Goal: Information Seeking & Learning: Learn about a topic

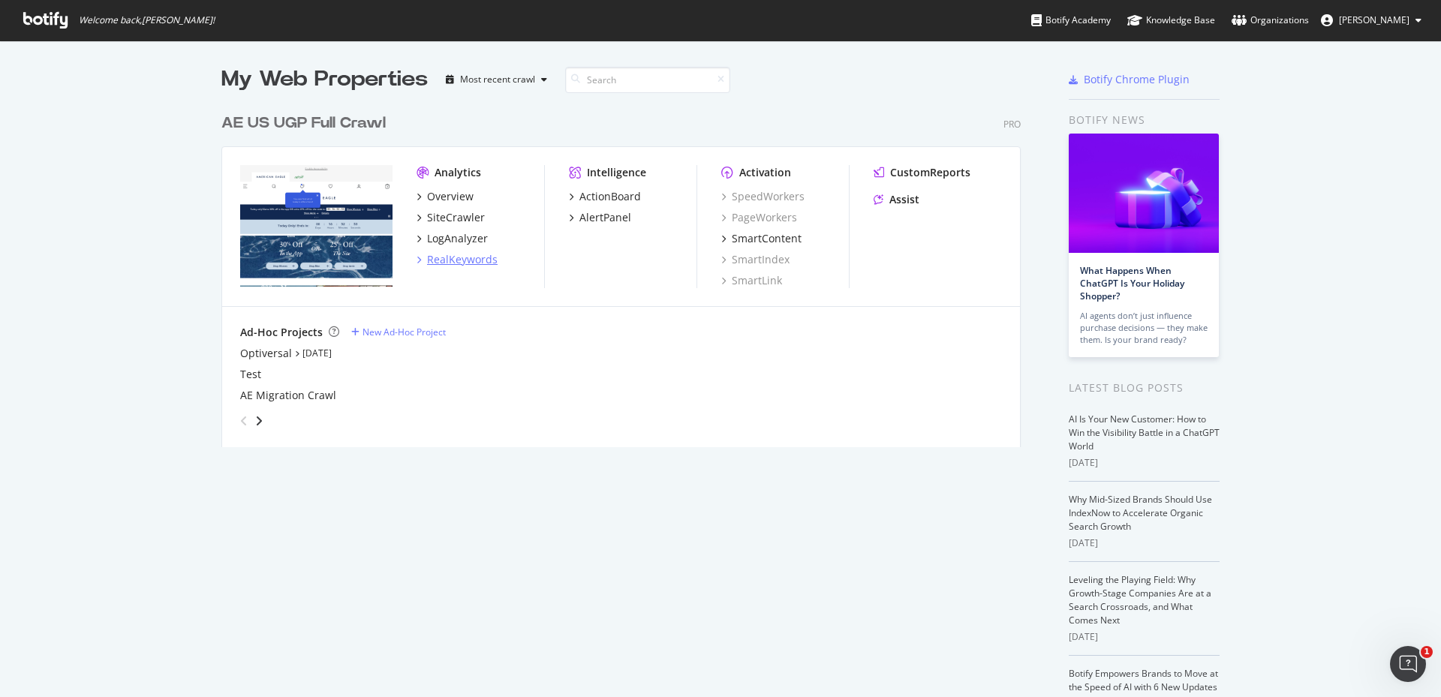
click at [455, 260] on div "RealKeywords" at bounding box center [462, 259] width 71 height 15
click at [471, 262] on div "RealKeywords" at bounding box center [462, 259] width 71 height 15
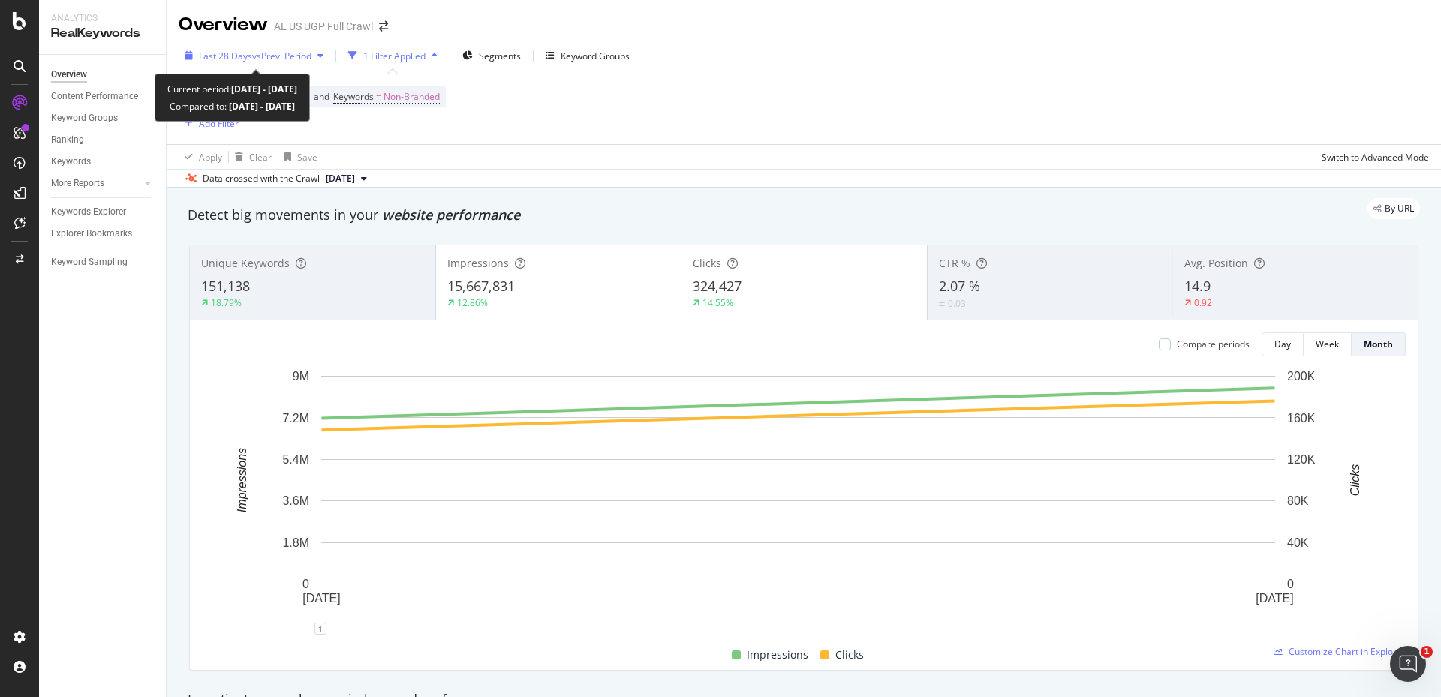
click at [291, 57] on span "vs Prev. Period" at bounding box center [281, 56] width 59 height 13
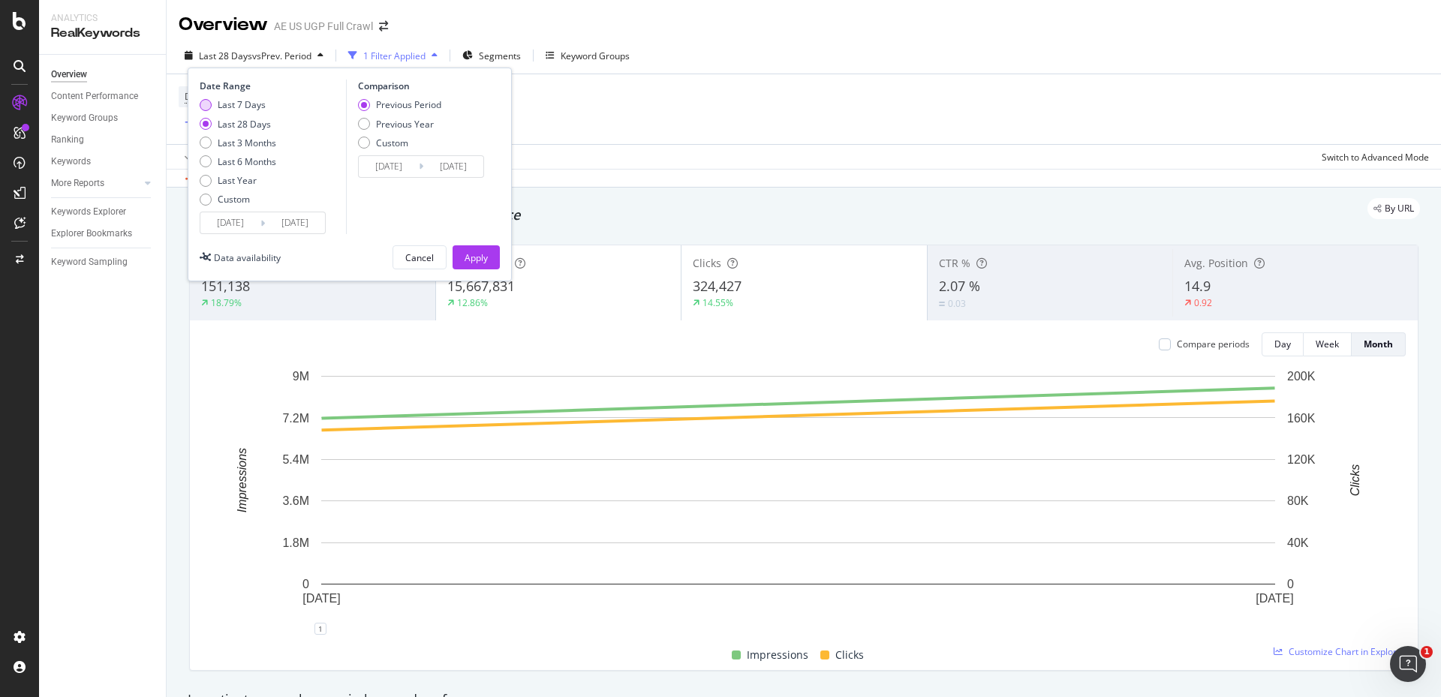
click at [232, 107] on div "Last 7 Days" at bounding box center [242, 104] width 48 height 13
type input "2025/08/09"
type input "2025/08/02"
type input "2025/08/08"
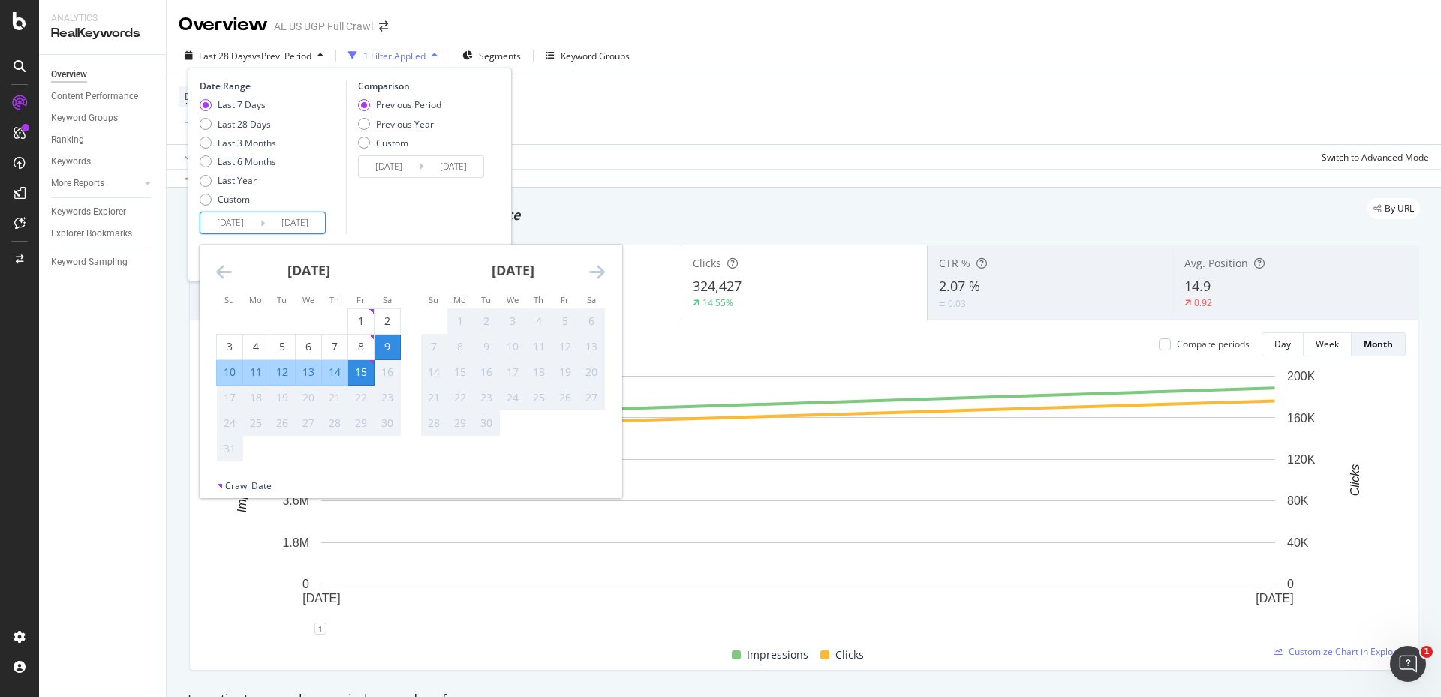
click at [230, 215] on input "2025/08/09" at bounding box center [230, 222] width 60 height 21
click at [396, 353] on div "9" at bounding box center [388, 346] width 26 height 15
click at [360, 366] on div "15" at bounding box center [361, 372] width 26 height 15
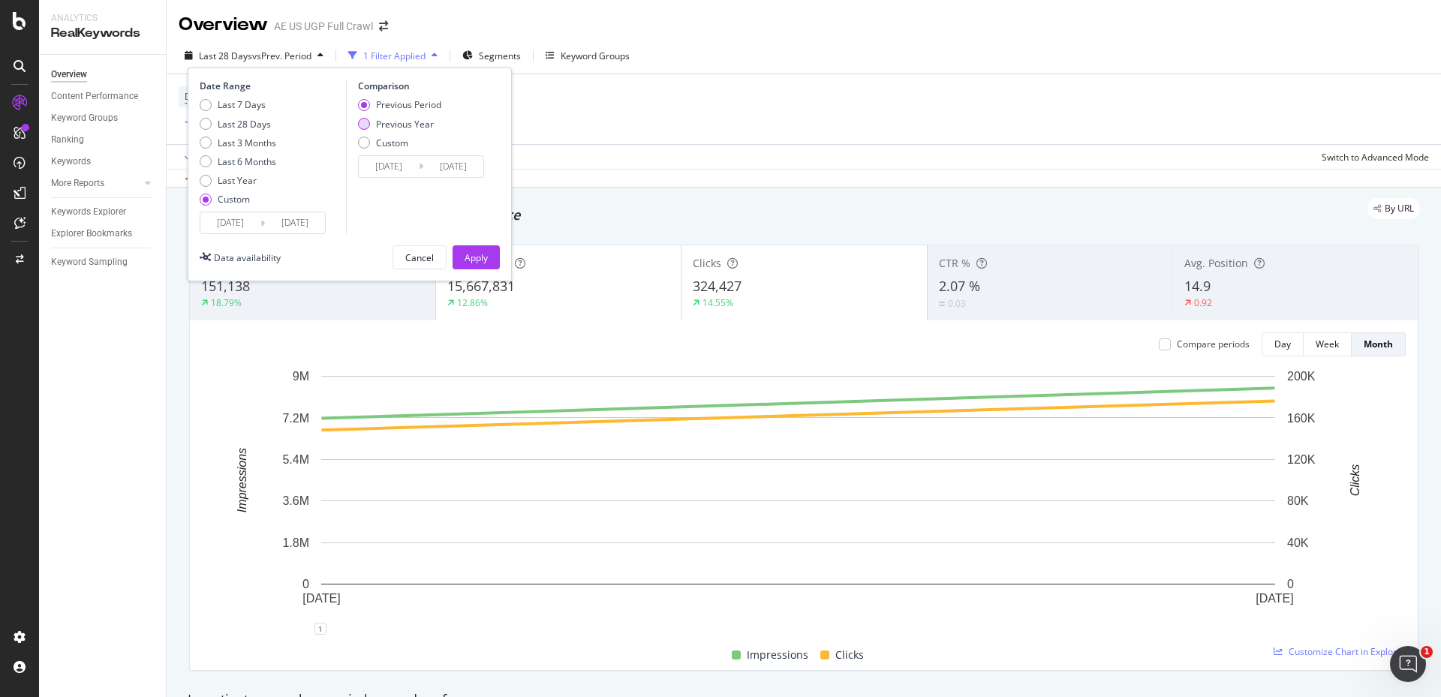
click at [381, 119] on div "Previous Year" at bounding box center [405, 124] width 58 height 13
type input "2024/08/10"
type input "2024/08/16"
click at [474, 266] on div "Apply" at bounding box center [476, 257] width 23 height 23
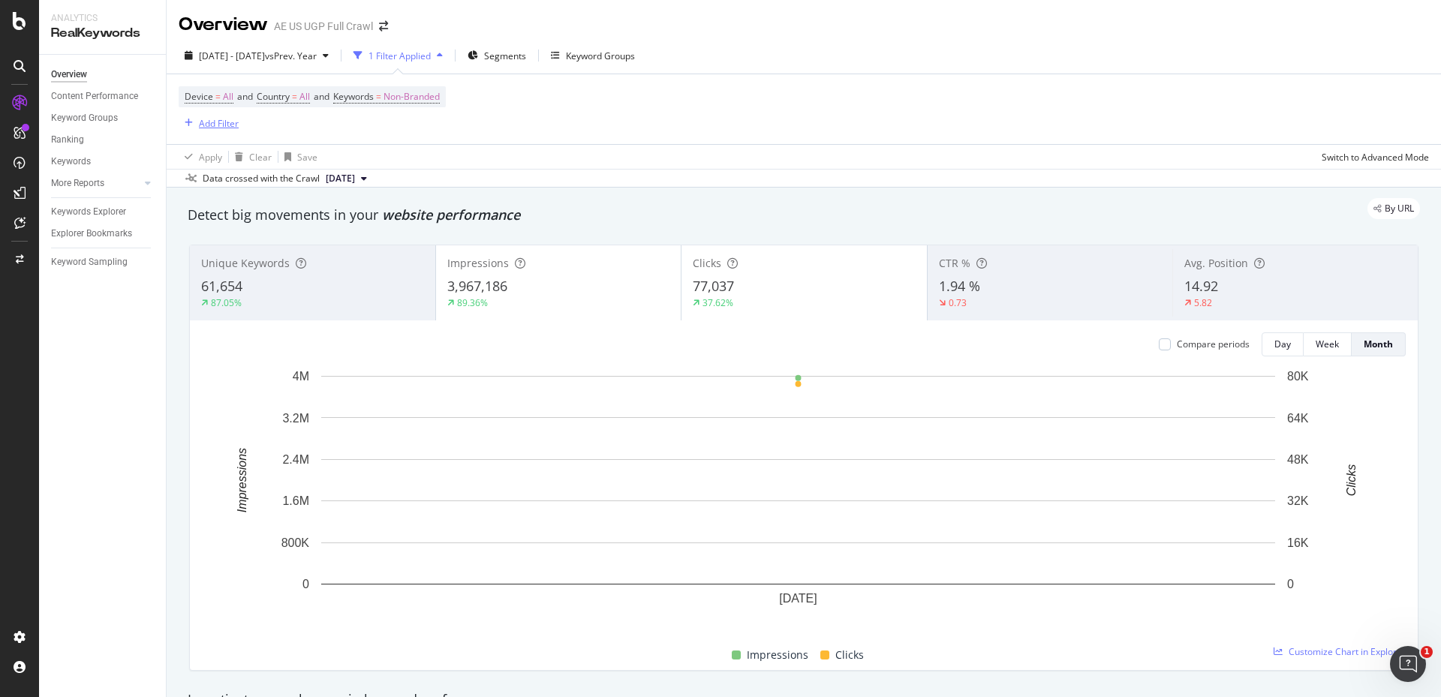
click at [226, 127] on div "Add Filter" at bounding box center [219, 123] width 40 height 13
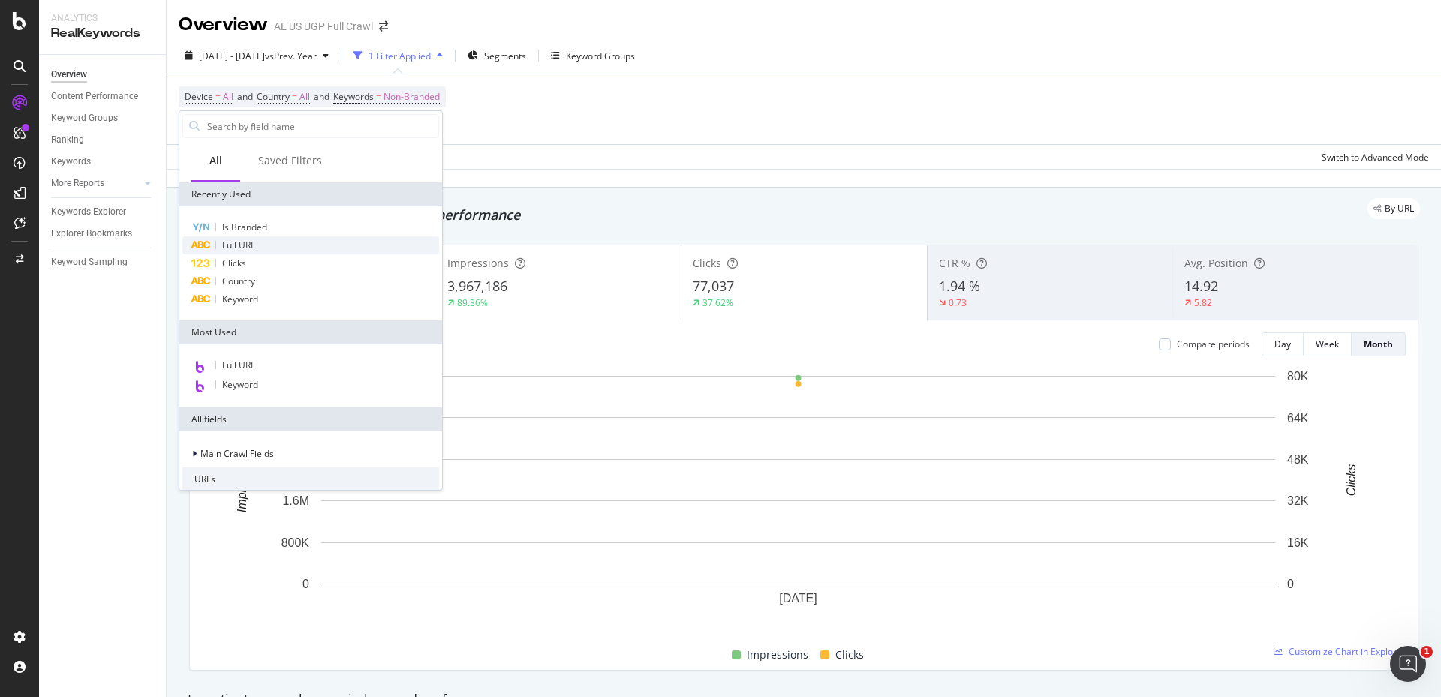
click at [242, 239] on span "Full URL" at bounding box center [238, 245] width 33 height 13
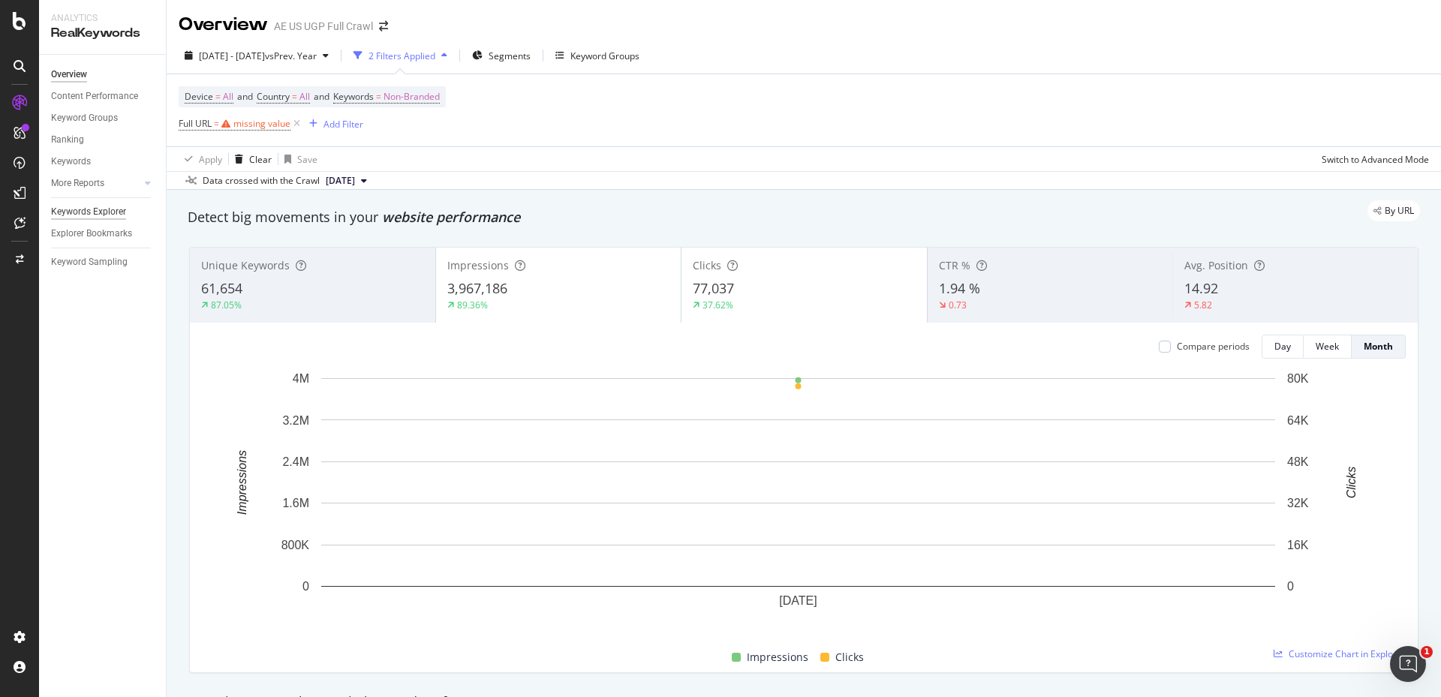
click at [120, 205] on div "Keywords Explorer" at bounding box center [88, 212] width 75 height 16
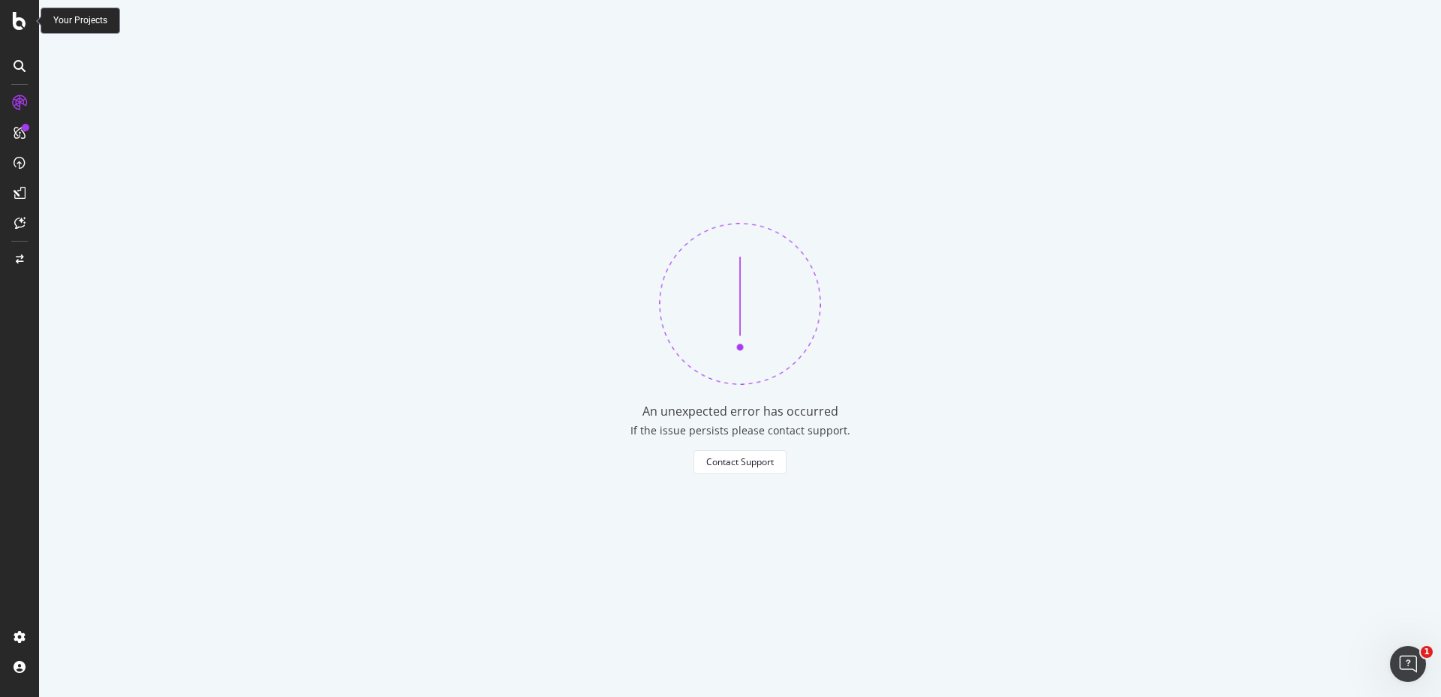
click at [9, 20] on div at bounding box center [20, 21] width 36 height 18
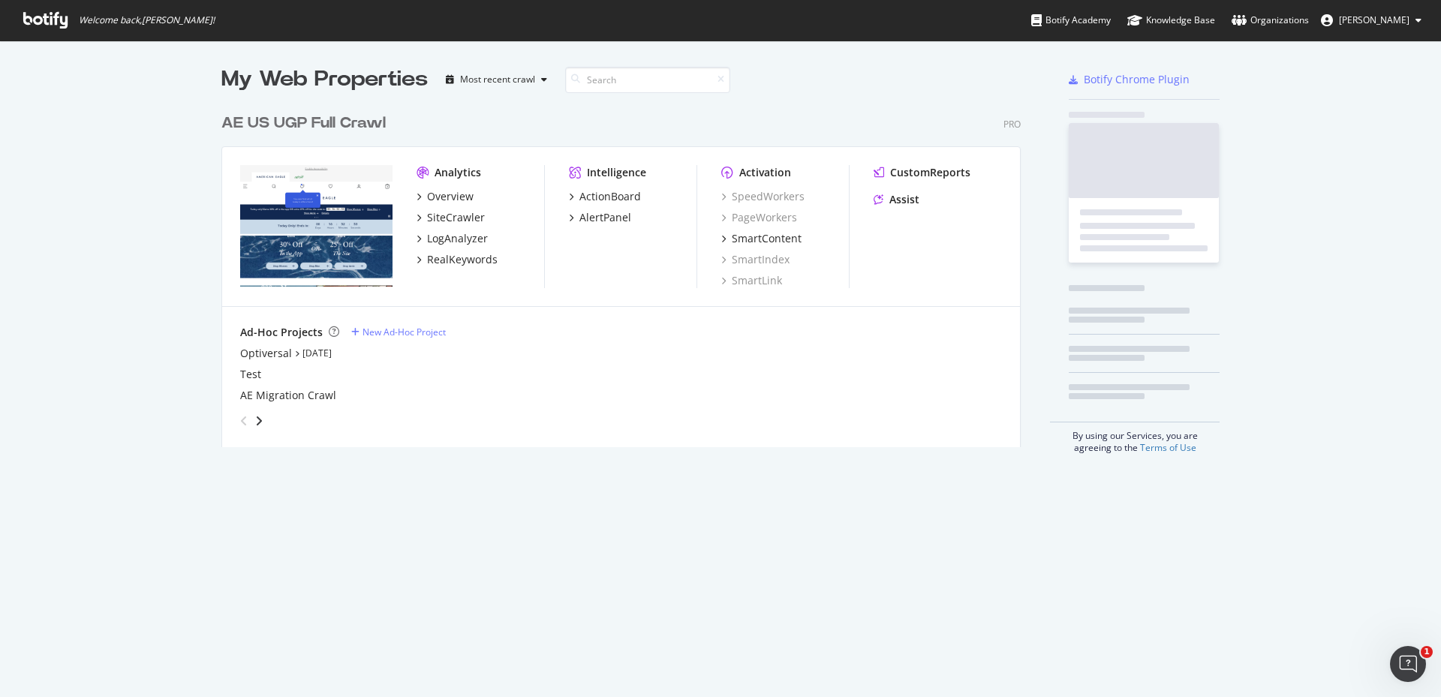
scroll to position [686, 1419]
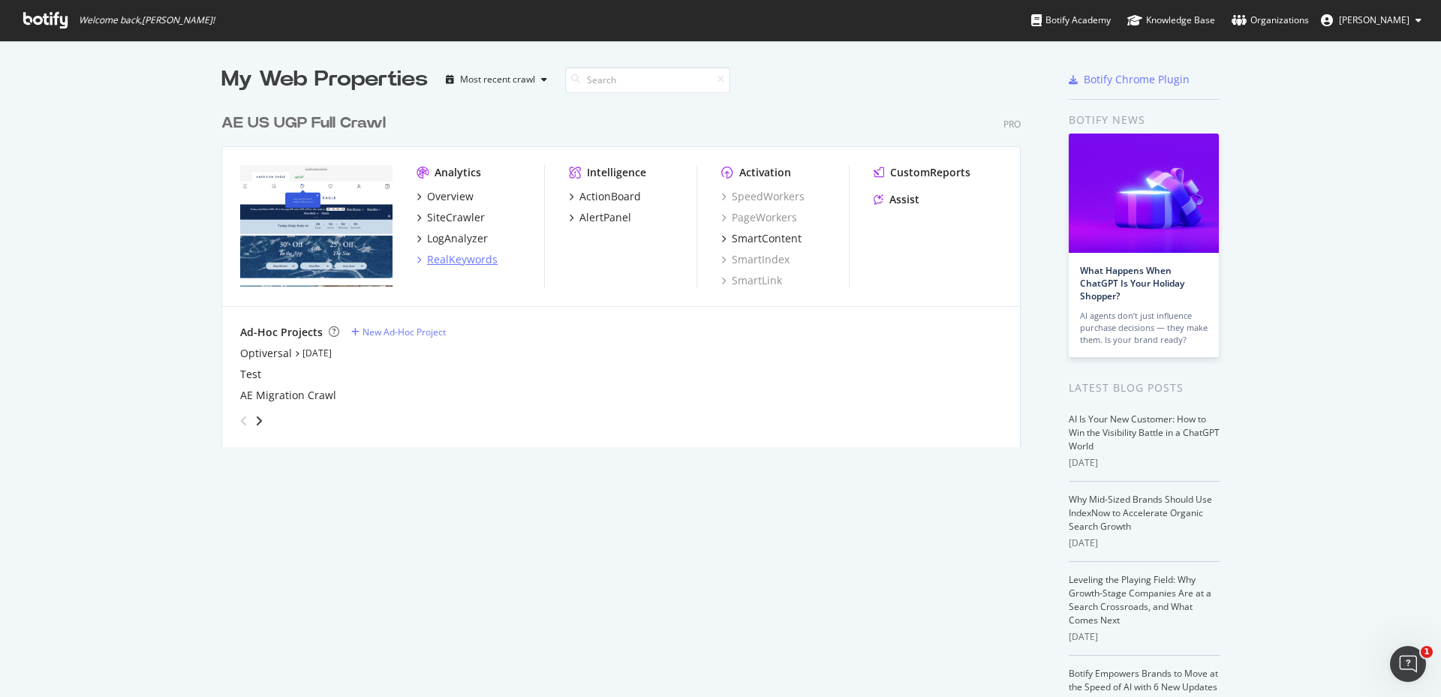
click at [446, 263] on div "RealKeywords" at bounding box center [462, 259] width 71 height 15
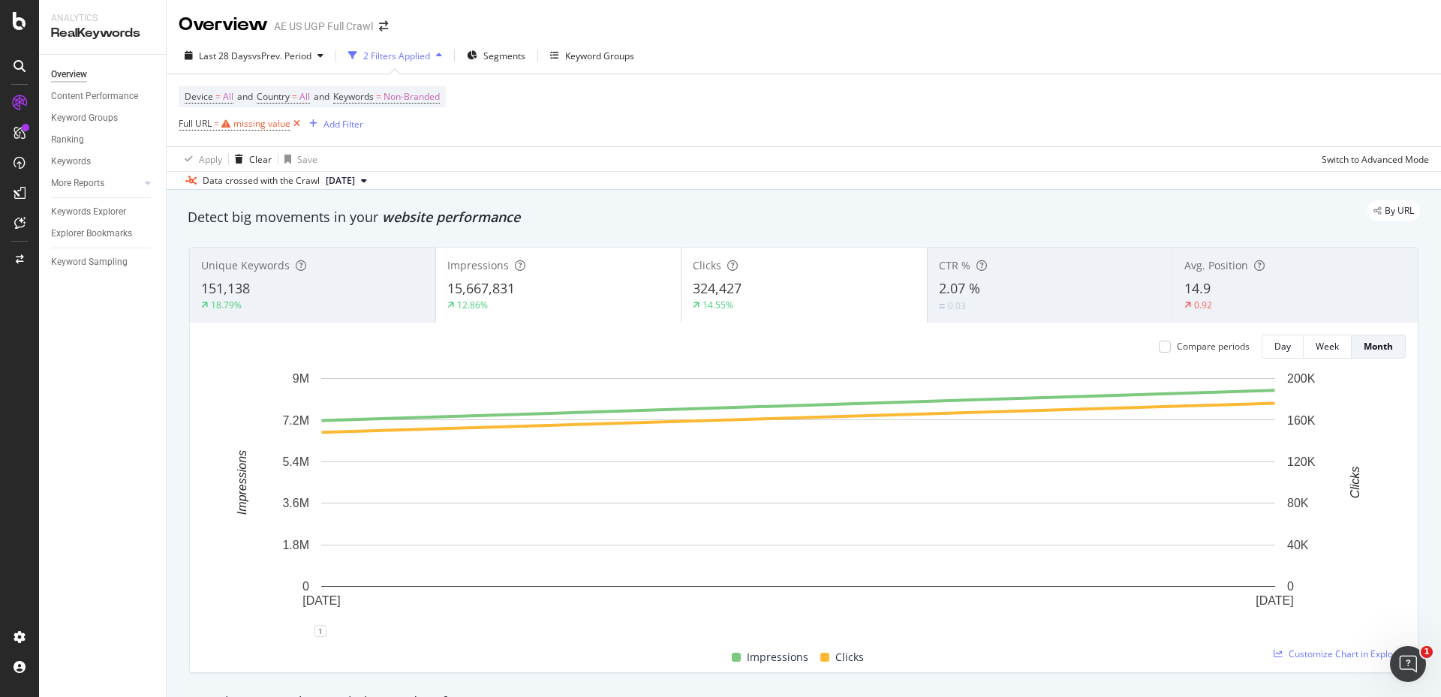
click at [298, 124] on icon at bounding box center [297, 123] width 13 height 15
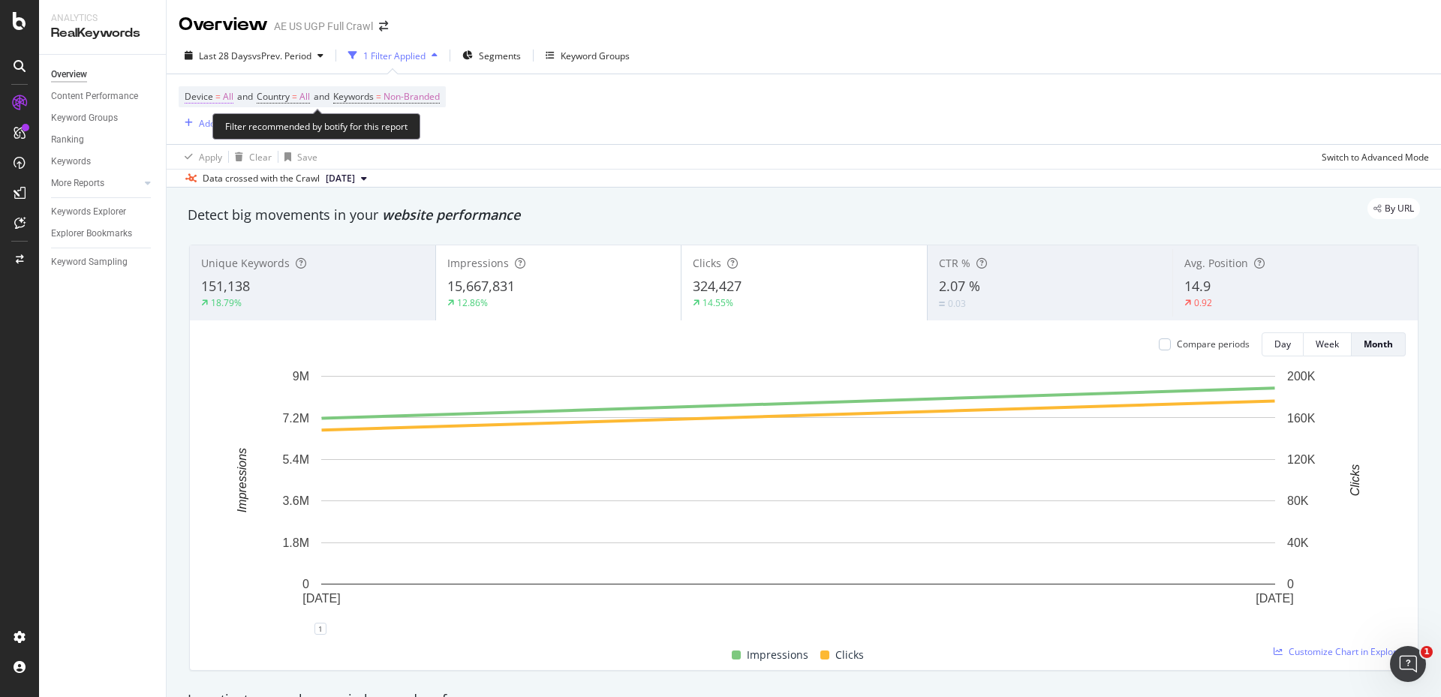
click at [221, 96] on span "Device = All" at bounding box center [209, 97] width 49 height 14
click at [105, 210] on div "Keywords Explorer" at bounding box center [88, 212] width 75 height 16
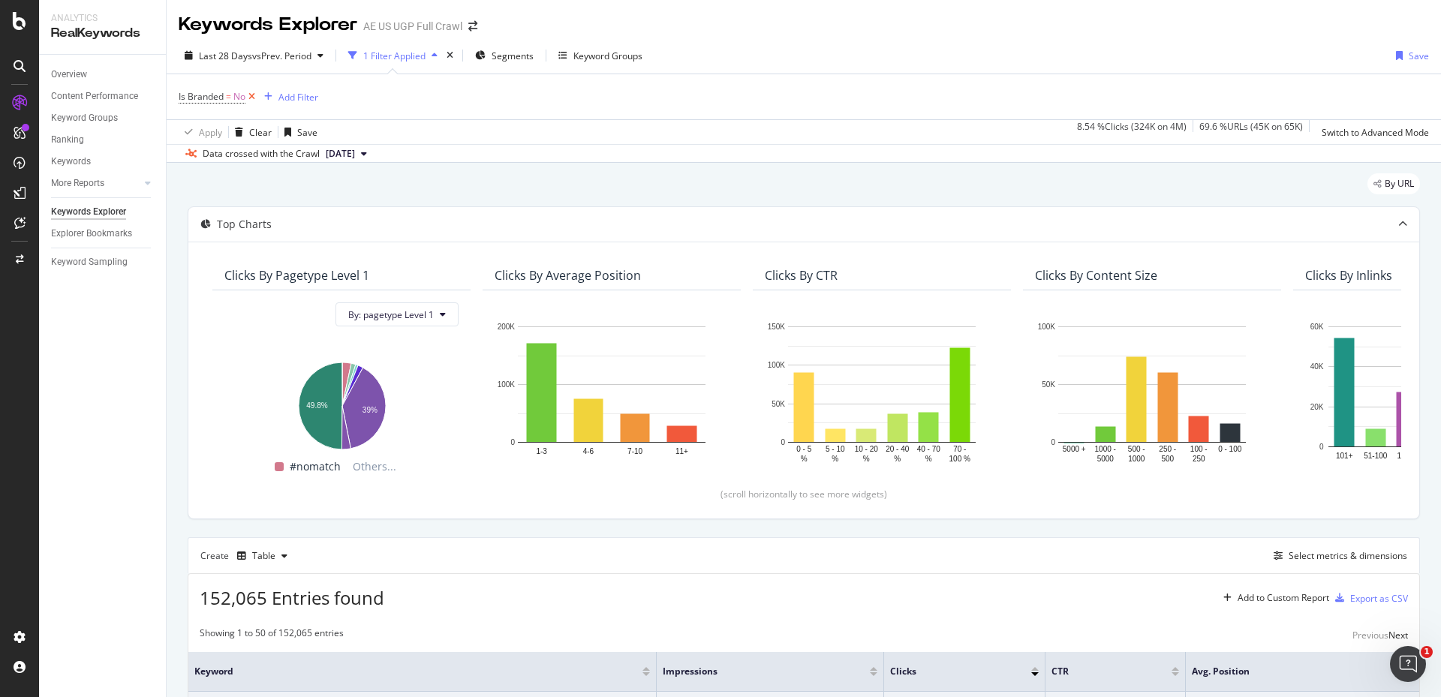
click at [254, 98] on icon at bounding box center [251, 96] width 13 height 15
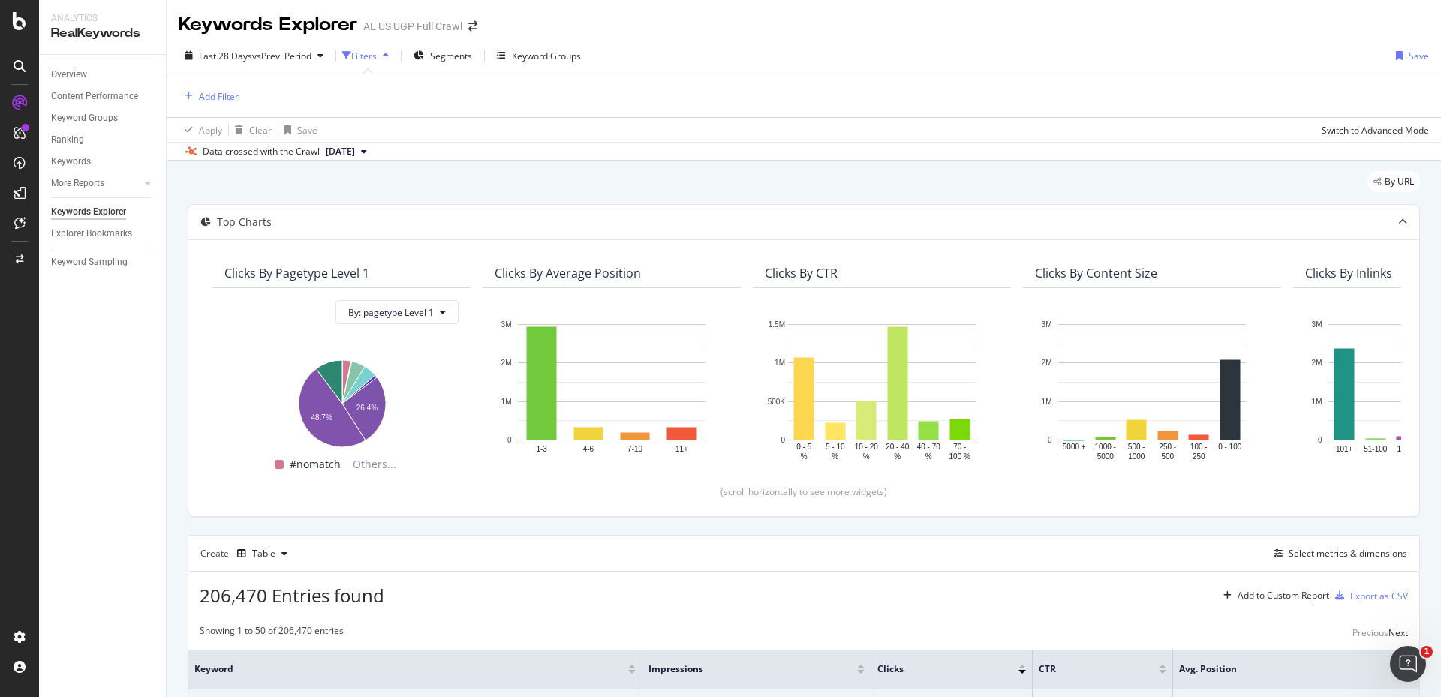
click at [216, 93] on div "Add Filter" at bounding box center [219, 96] width 40 height 13
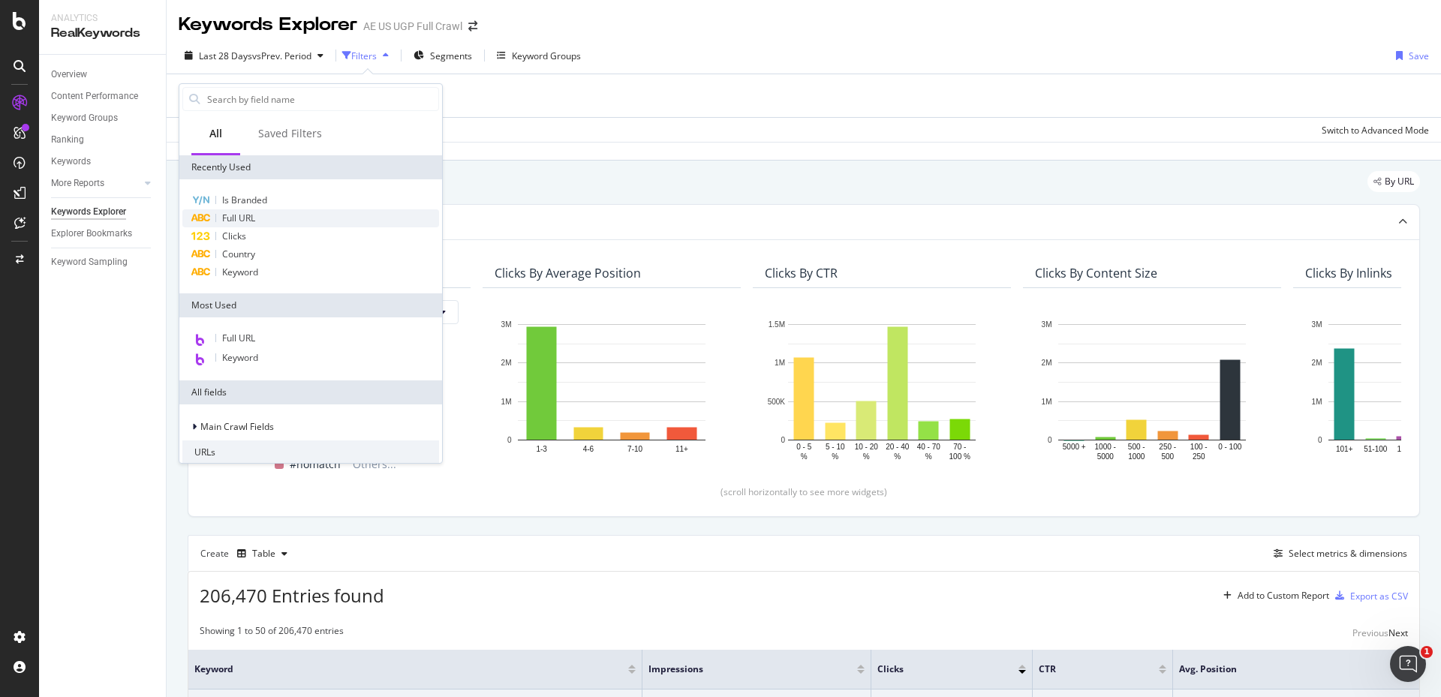
click at [256, 226] on div "Full URL" at bounding box center [310, 218] width 257 height 18
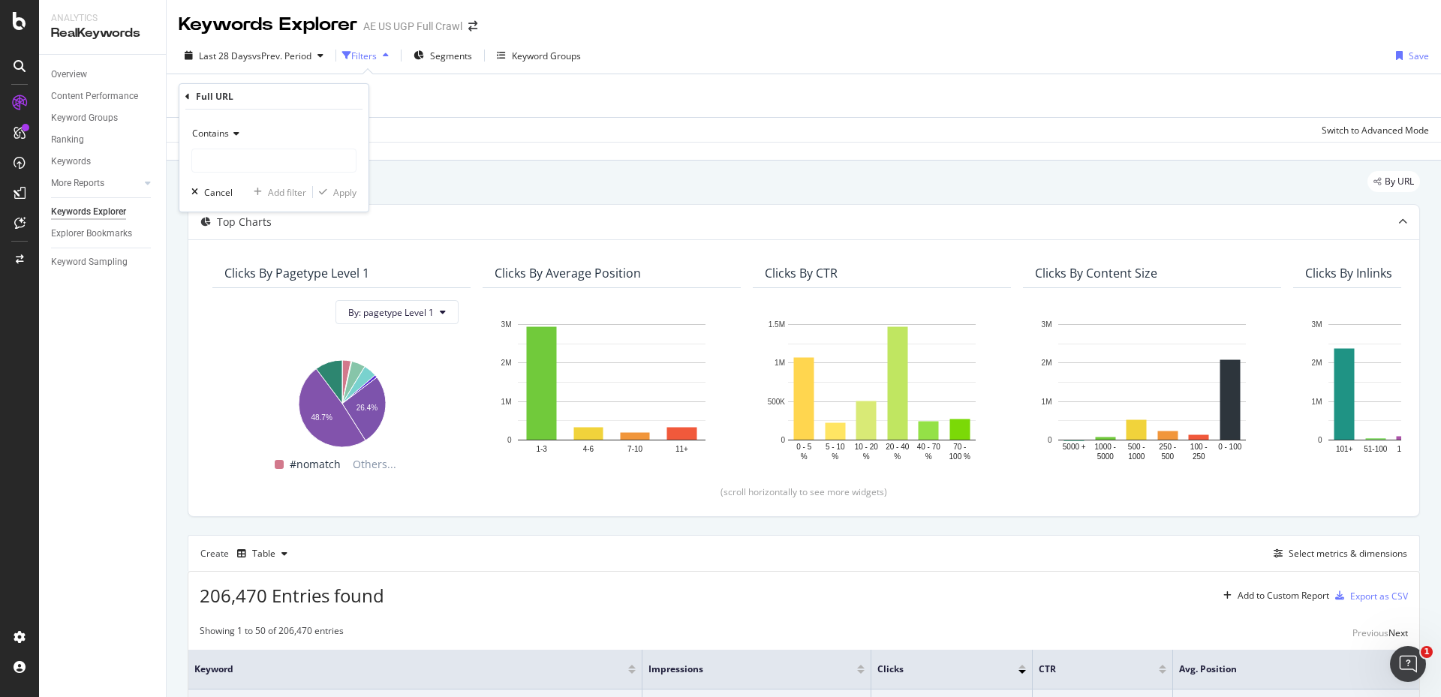
click at [224, 133] on span "Contains" at bounding box center [210, 133] width 37 height 13
click at [270, 302] on div "Doesn't contain" at bounding box center [275, 301] width 161 height 20
click at [233, 160] on input "text" at bounding box center [274, 161] width 164 height 24
type input "/aerie/"
click at [345, 190] on div "Apply" at bounding box center [344, 192] width 23 height 13
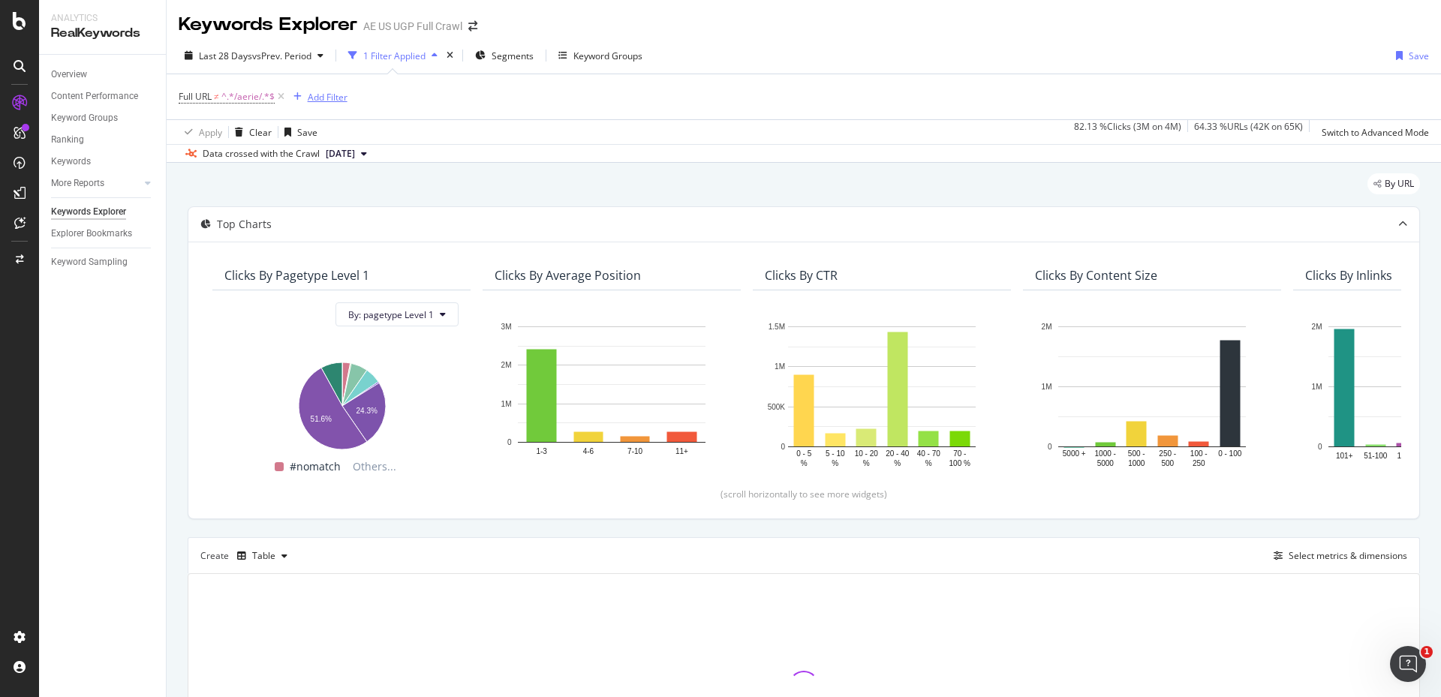
click at [340, 100] on div "Add Filter" at bounding box center [328, 97] width 40 height 13
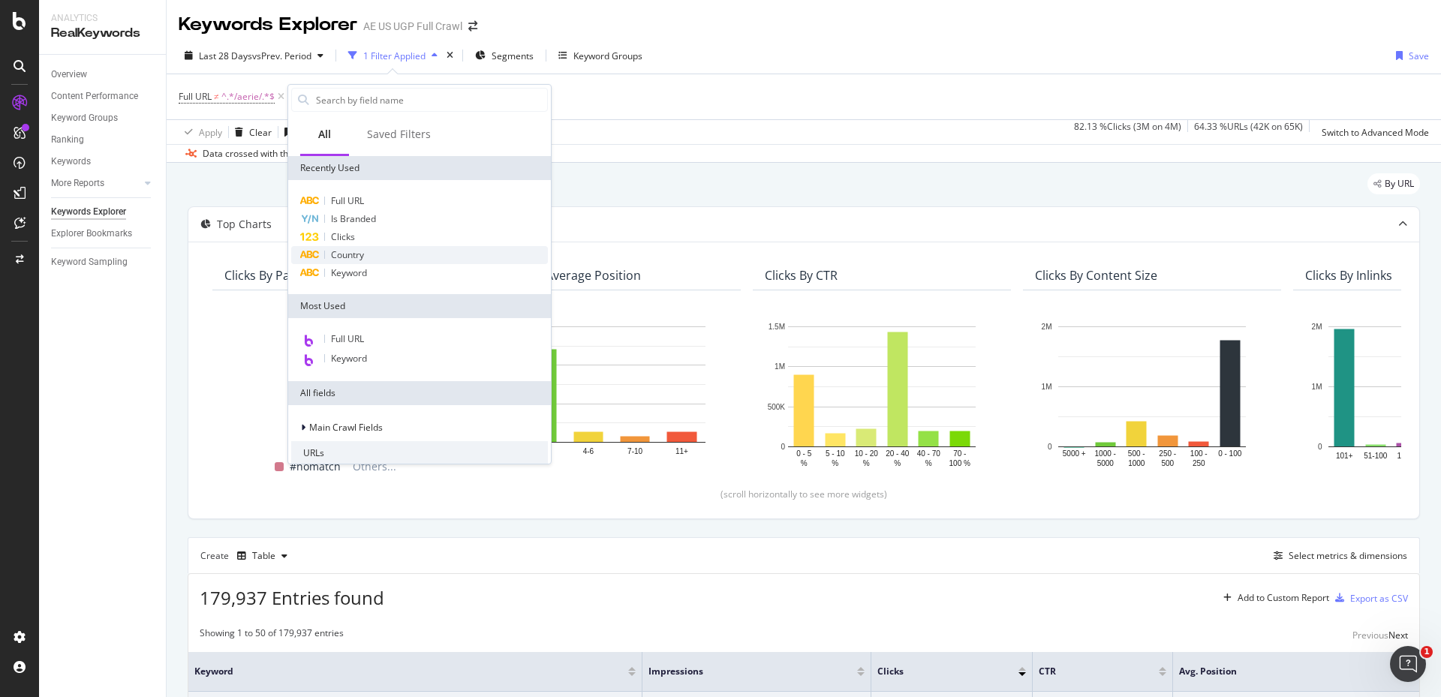
click at [376, 257] on div "Country" at bounding box center [419, 255] width 257 height 18
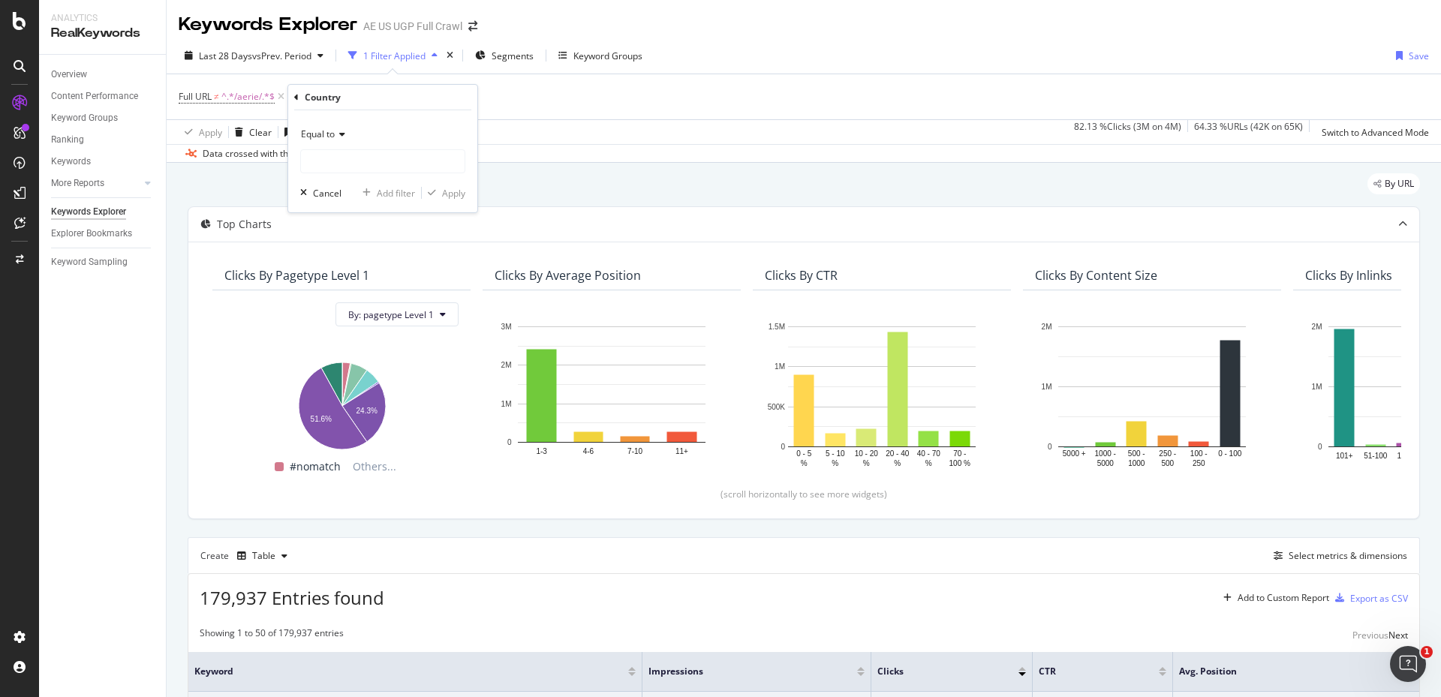
click at [344, 135] on icon at bounding box center [340, 134] width 11 height 9
click at [391, 105] on div "Country" at bounding box center [382, 98] width 177 height 26
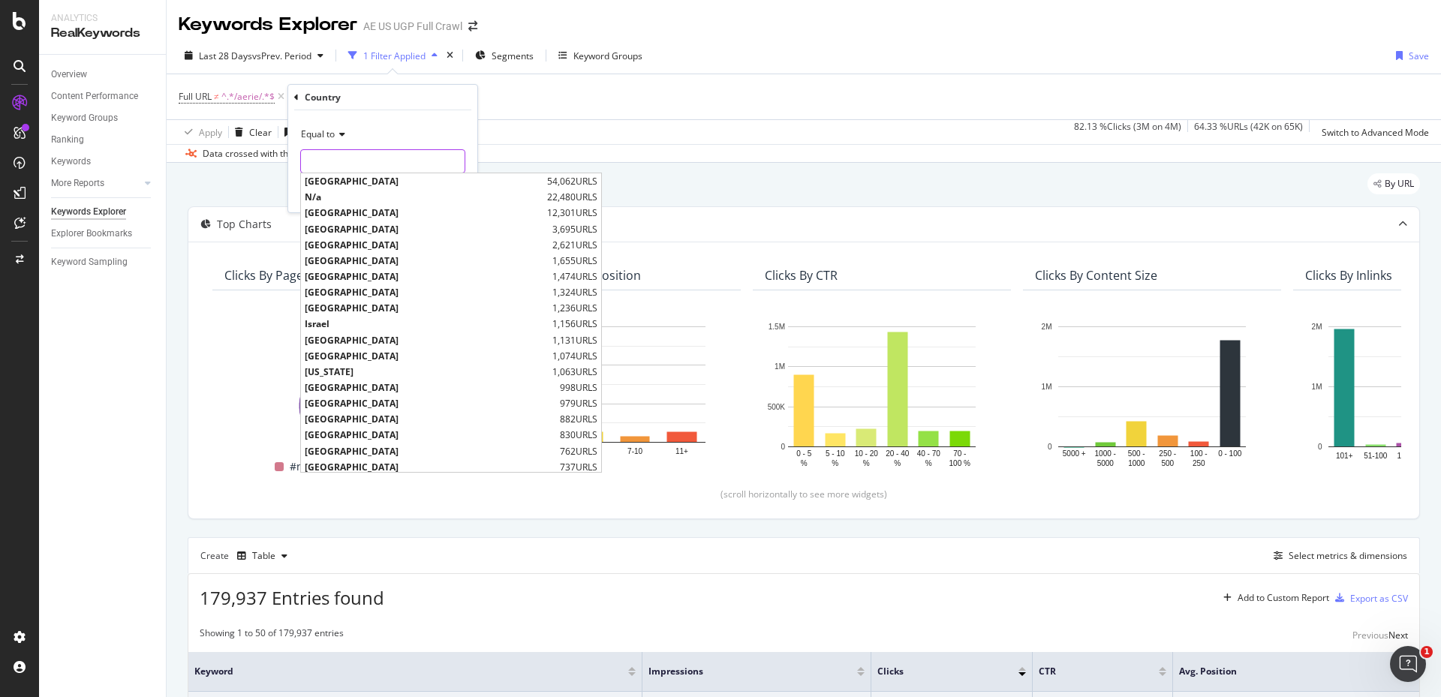
click at [381, 153] on input "text" at bounding box center [383, 161] width 164 height 24
click at [381, 184] on span "[GEOGRAPHIC_DATA]" at bounding box center [424, 181] width 239 height 13
type input "[GEOGRAPHIC_DATA]"
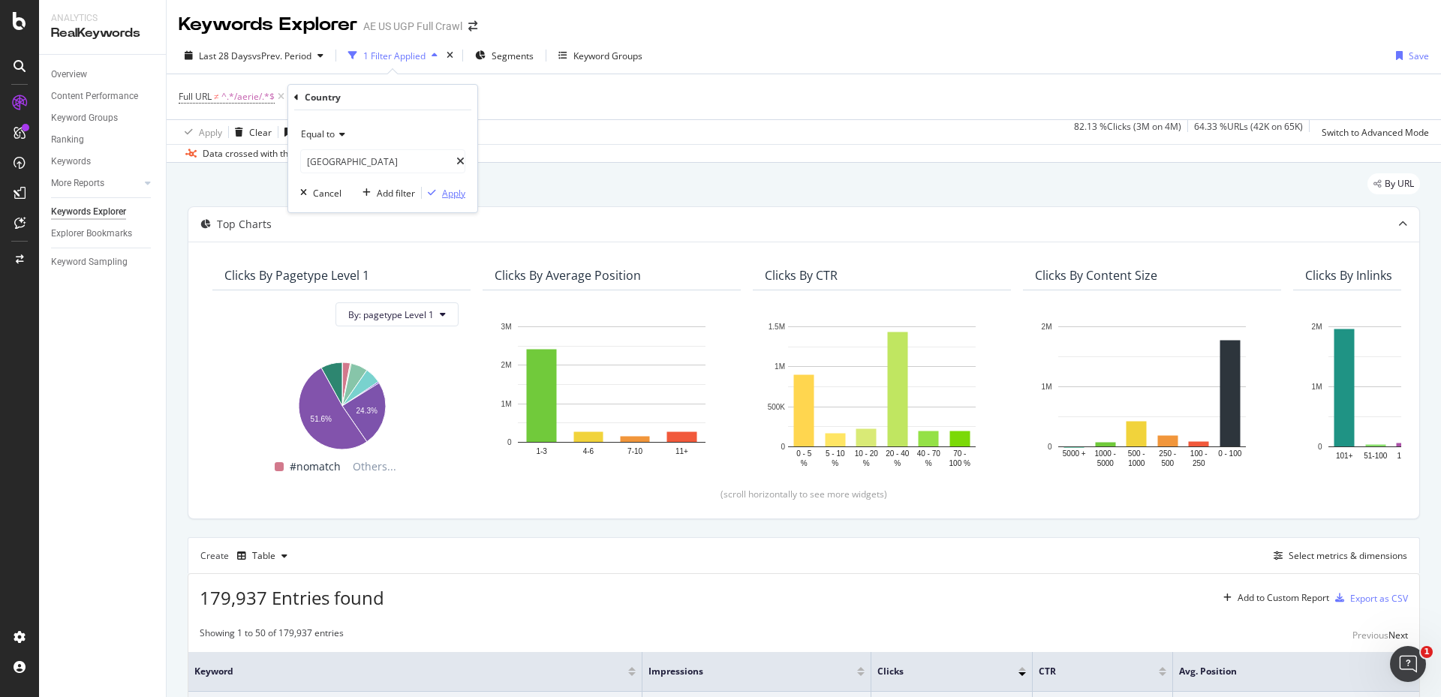
click at [451, 193] on div "Apply" at bounding box center [453, 193] width 23 height 13
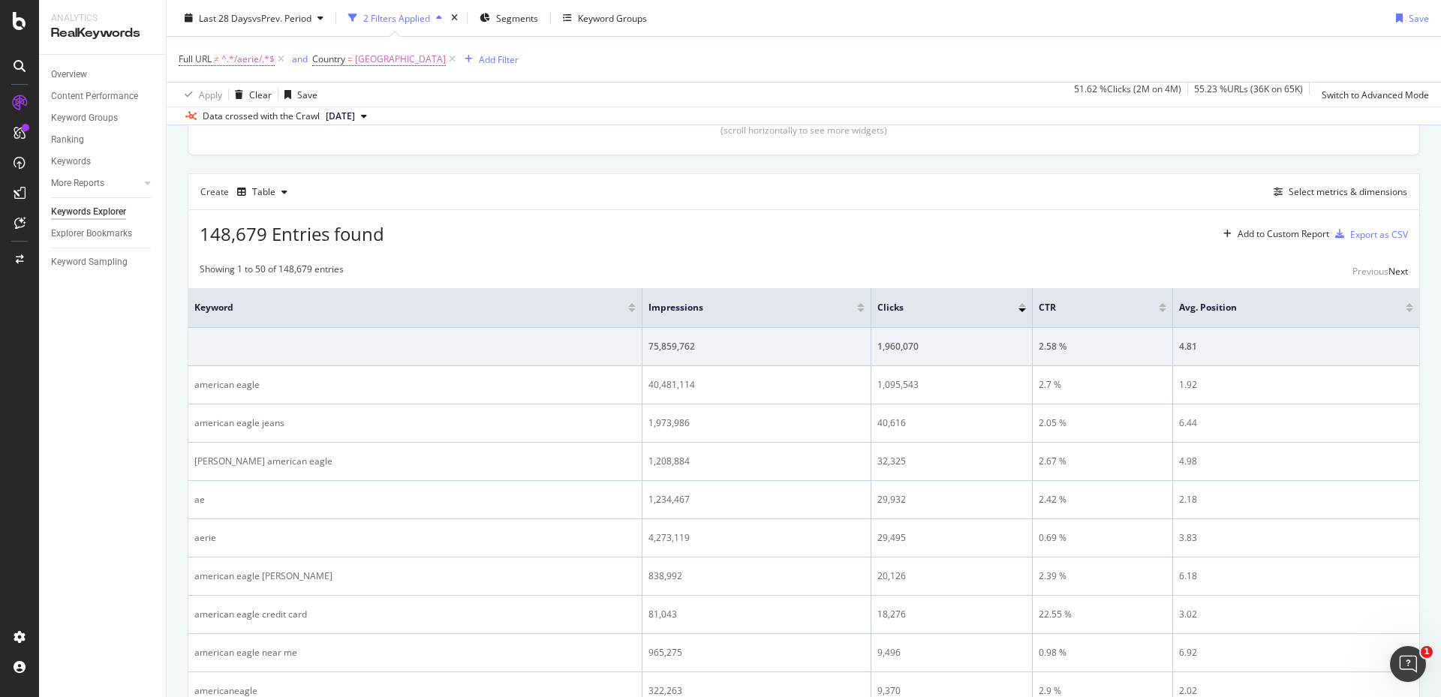
scroll to position [379, 0]
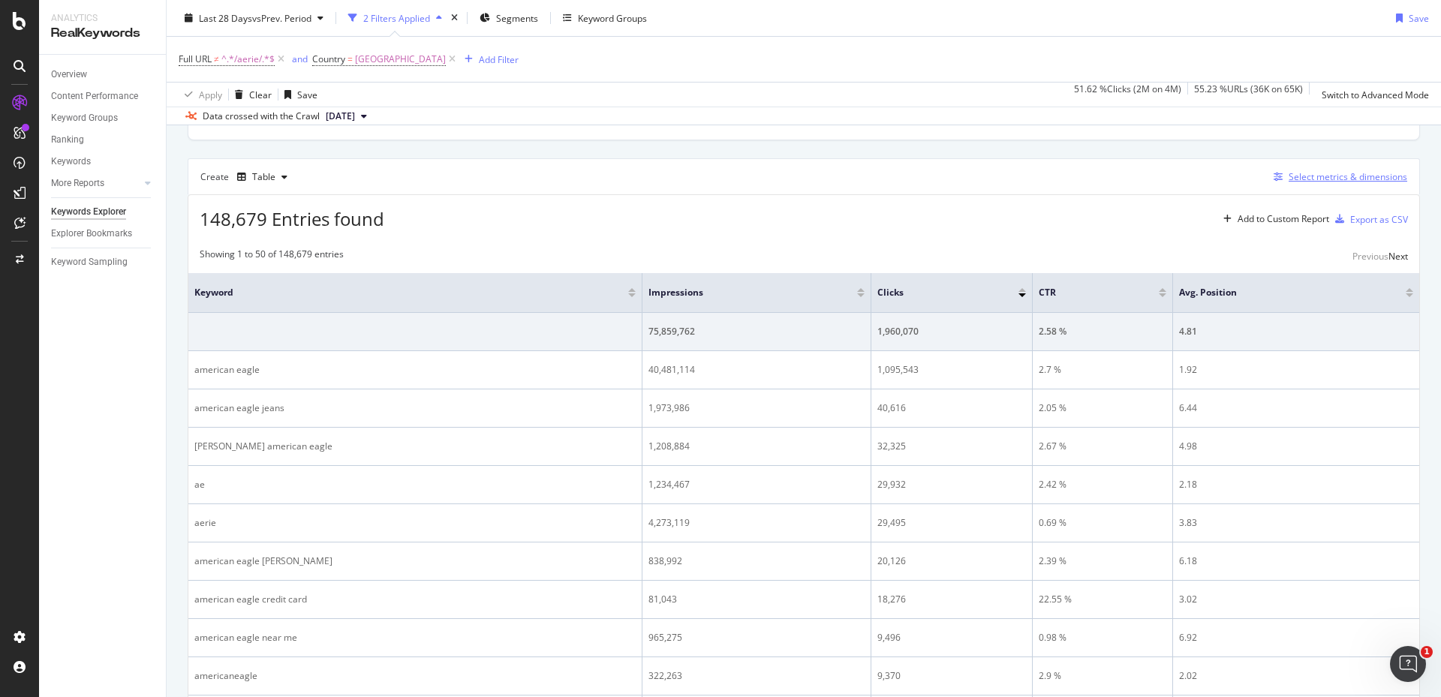
click at [1326, 179] on div "Select metrics & dimensions" at bounding box center [1348, 176] width 119 height 13
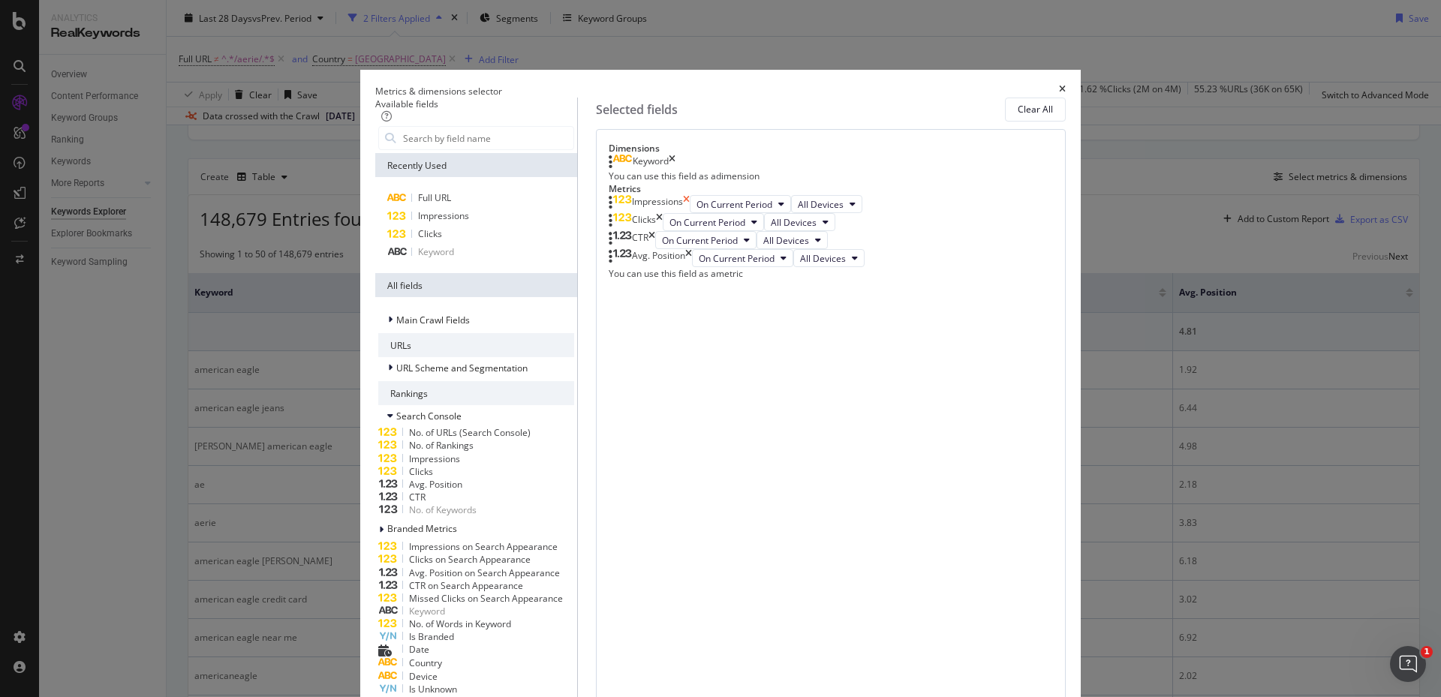
click at [690, 213] on icon "times" at bounding box center [686, 204] width 7 height 18
click at [663, 213] on icon "times" at bounding box center [659, 204] width 7 height 18
click at [655, 231] on icon "times" at bounding box center [652, 222] width 7 height 18
click at [692, 213] on icon "times" at bounding box center [688, 204] width 7 height 18
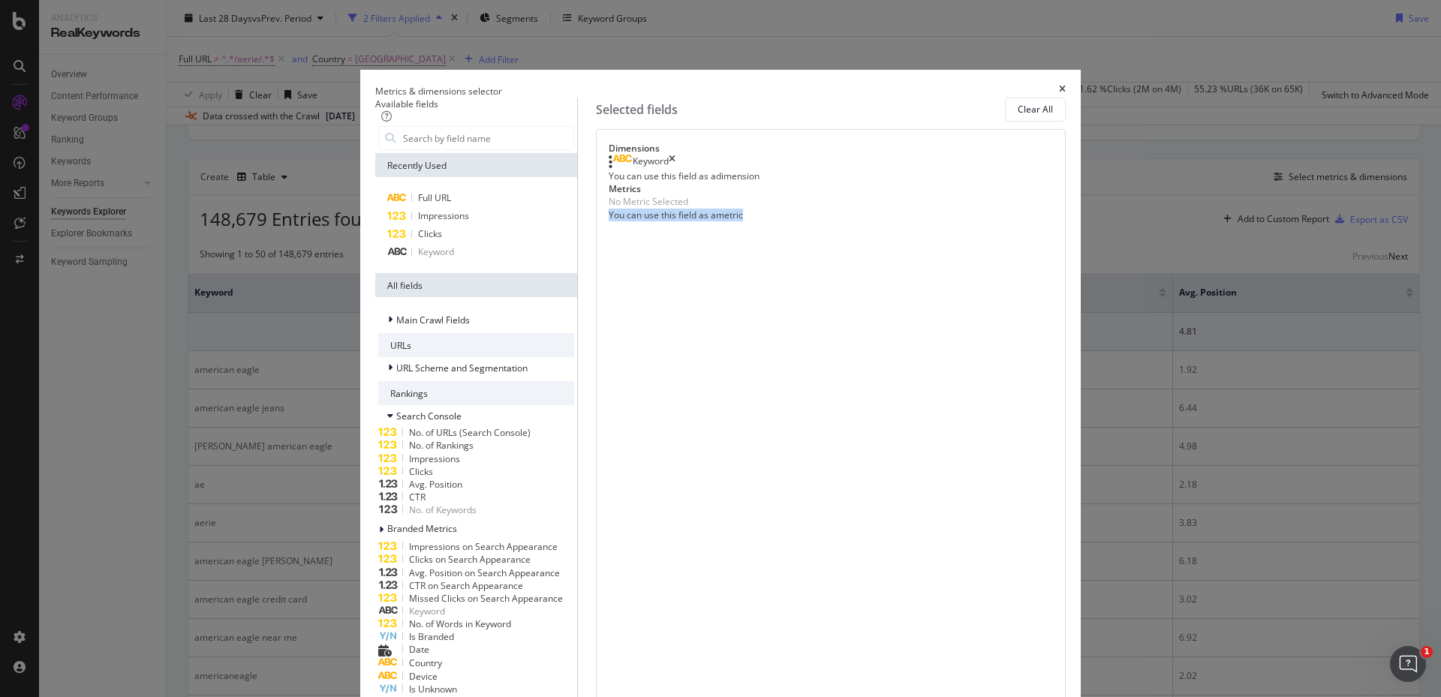
click at [1016, 208] on div "No Metric Selected" at bounding box center [831, 201] width 444 height 13
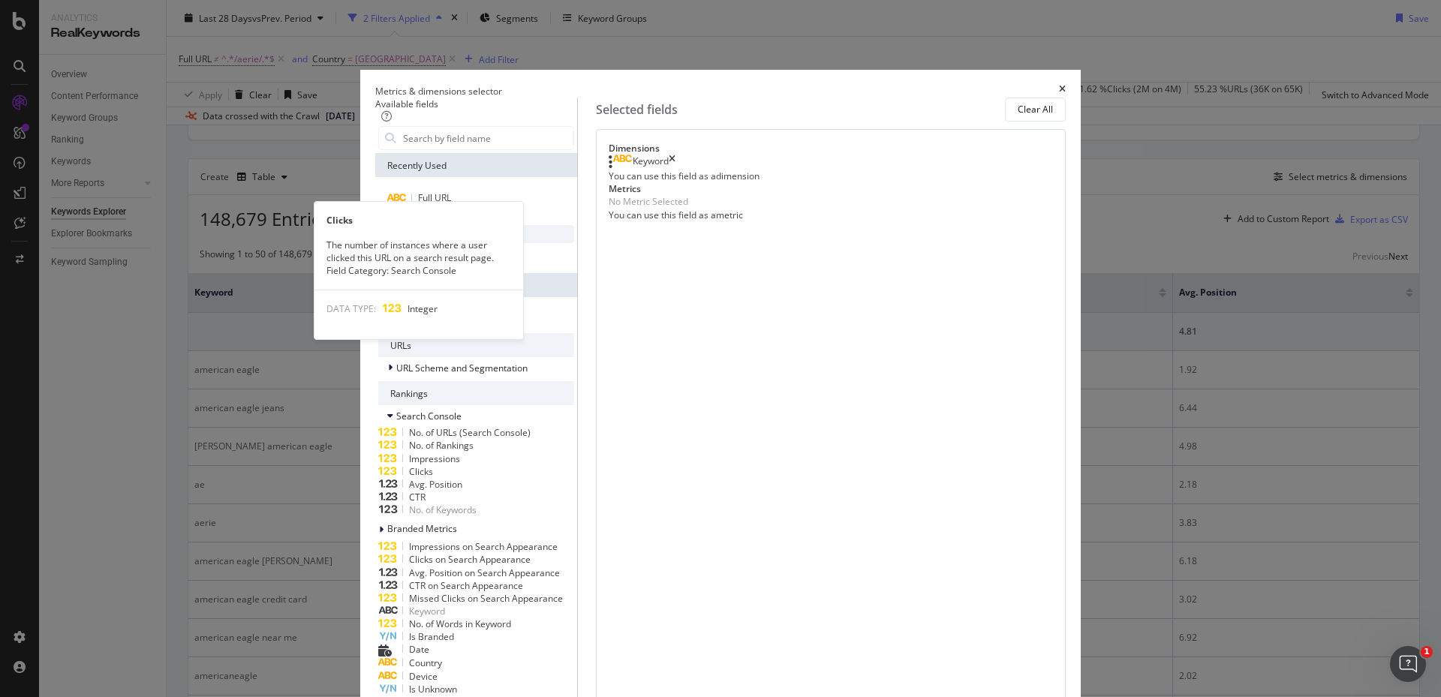
click at [442, 240] on span "Clicks" at bounding box center [430, 233] width 24 height 13
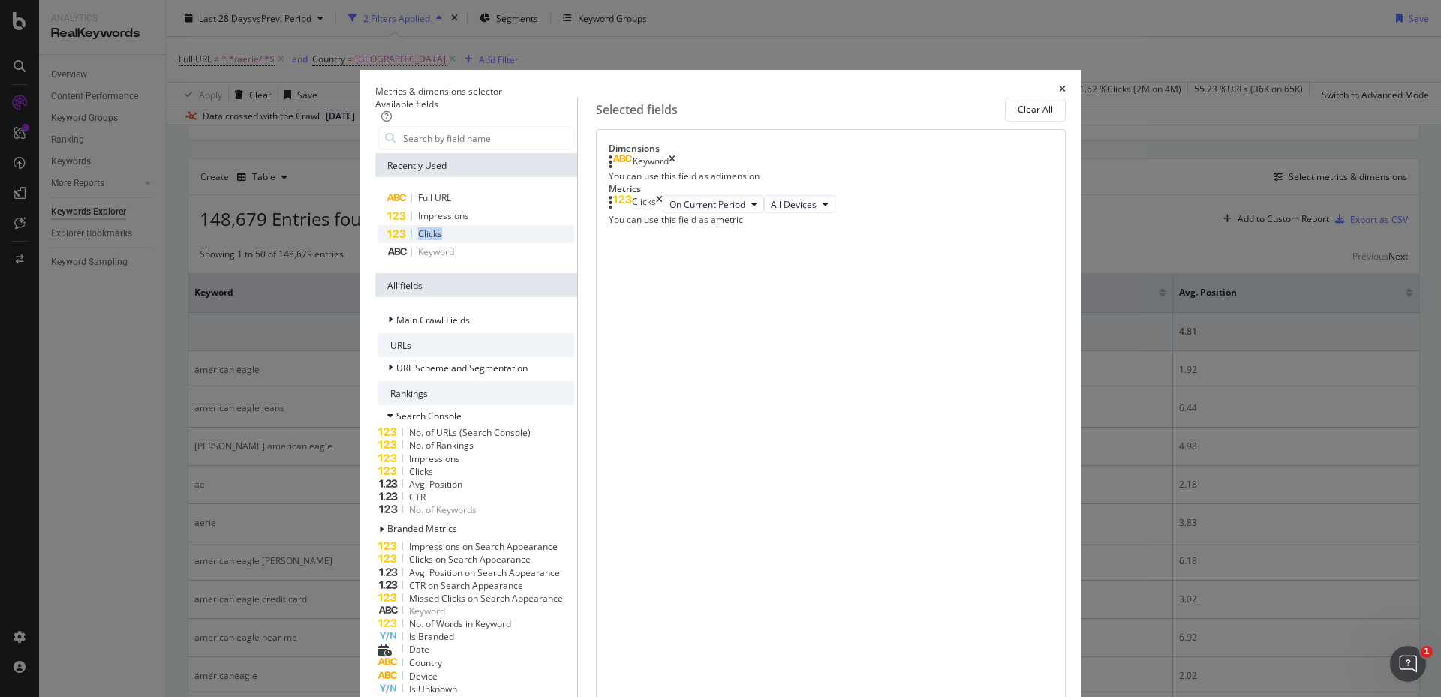
click at [442, 240] on span "Clicks" at bounding box center [430, 233] width 24 height 13
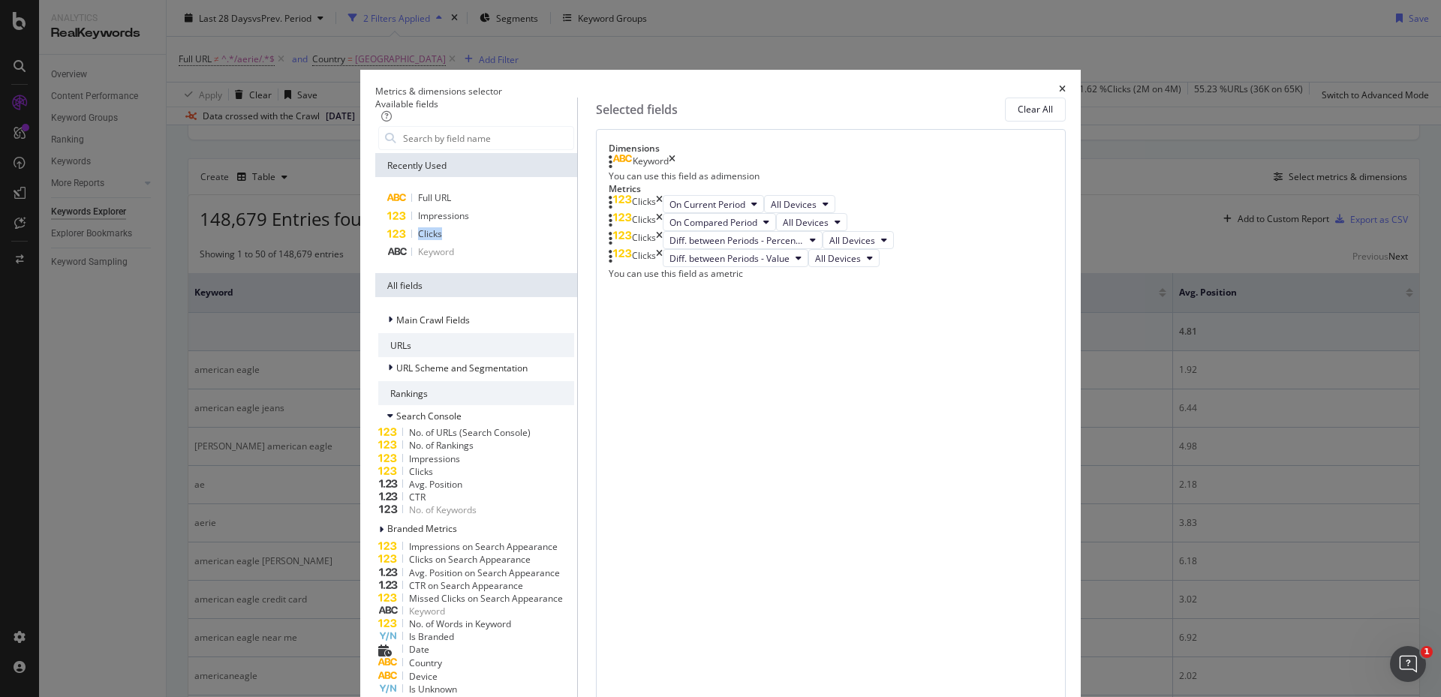
drag, startPoint x: 1004, startPoint y: 622, endPoint x: 972, endPoint y: 598, distance: 39.2
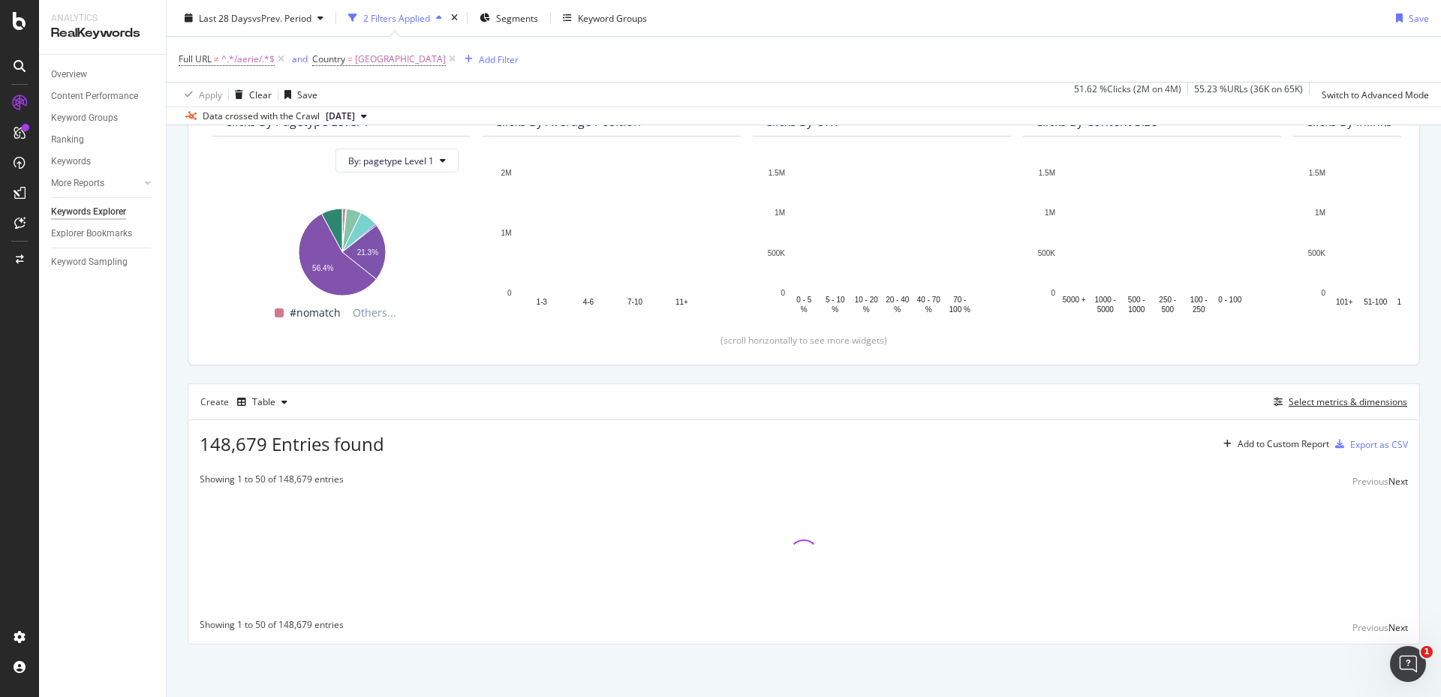
scroll to position [154, 0]
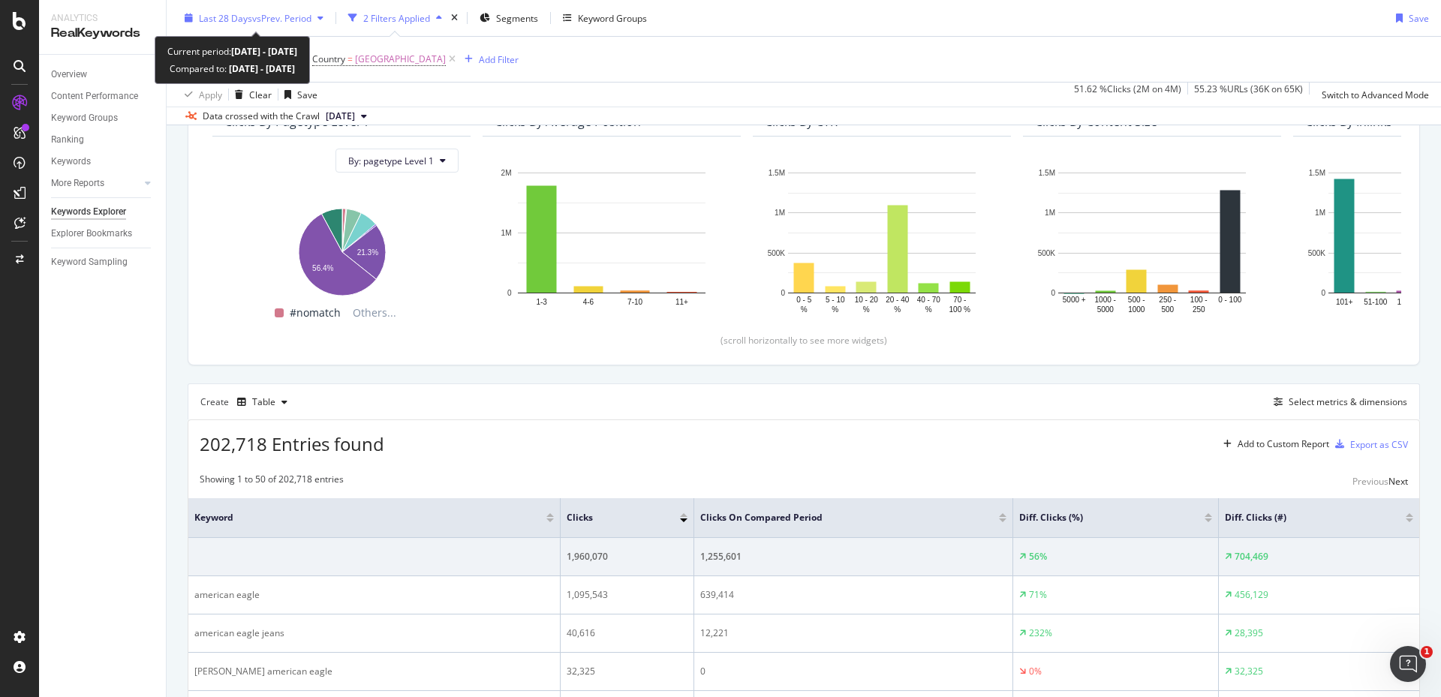
click at [287, 24] on span "vs Prev. Period" at bounding box center [281, 17] width 59 height 13
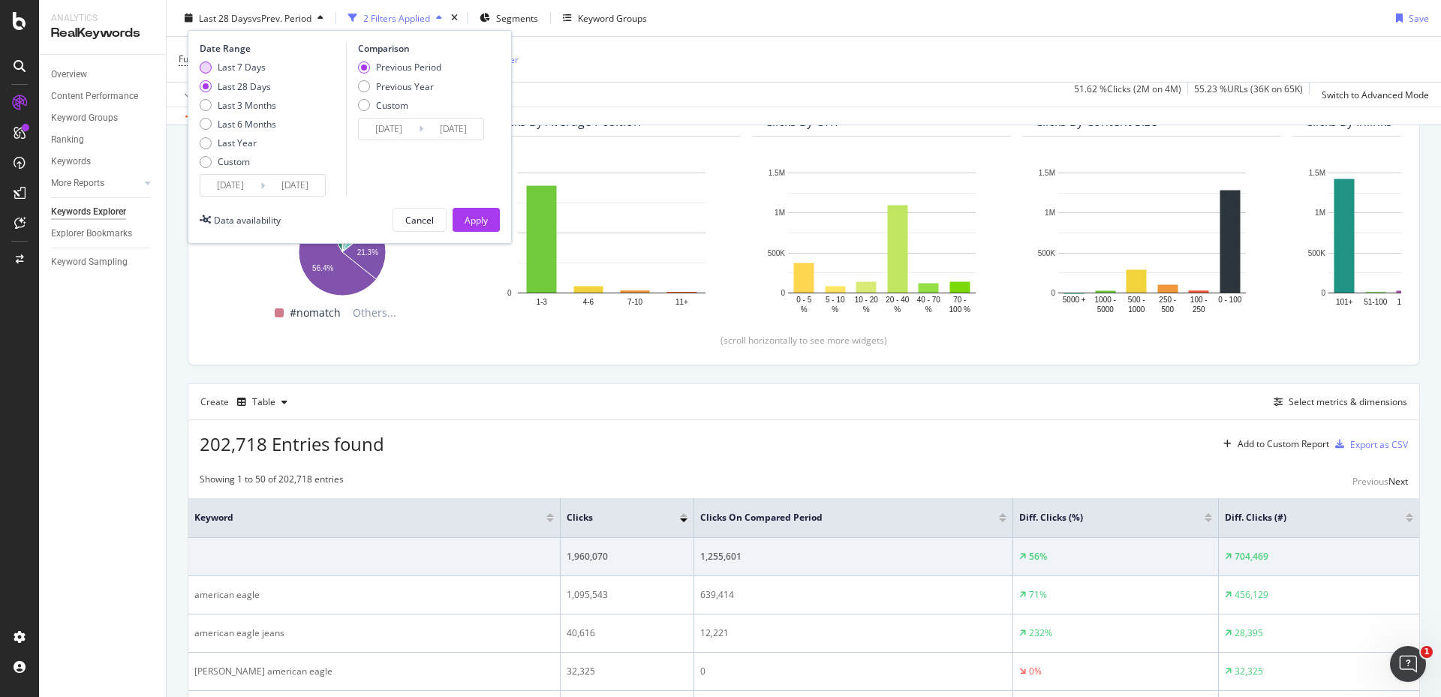
click at [251, 67] on div "Last 7 Days" at bounding box center [242, 67] width 48 height 13
type input "2025/08/09"
type input "2025/08/02"
type input "2025/08/08"
click at [221, 180] on input "2025/08/09" at bounding box center [230, 185] width 60 height 21
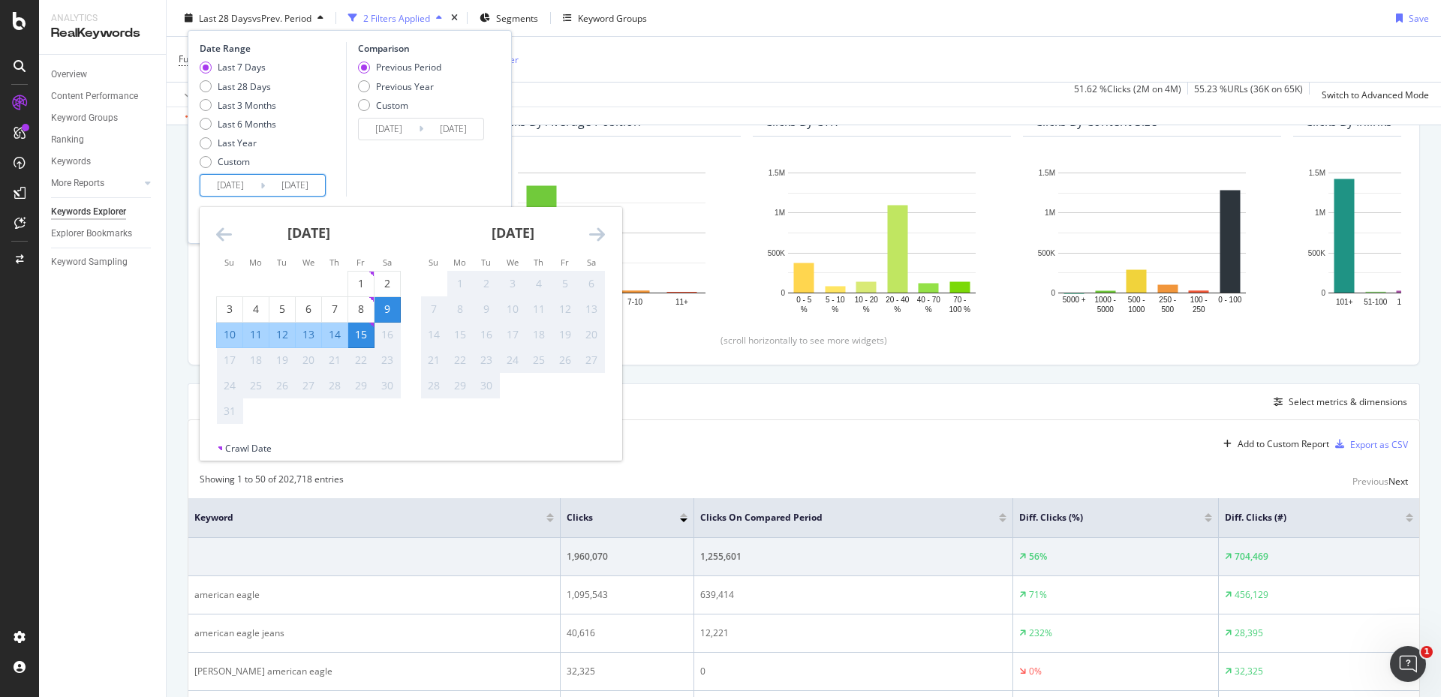
click at [387, 307] on div "9" at bounding box center [388, 309] width 26 height 15
click at [355, 348] on div "22" at bounding box center [361, 360] width 26 height 25
click at [355, 336] on div "15" at bounding box center [361, 334] width 26 height 15
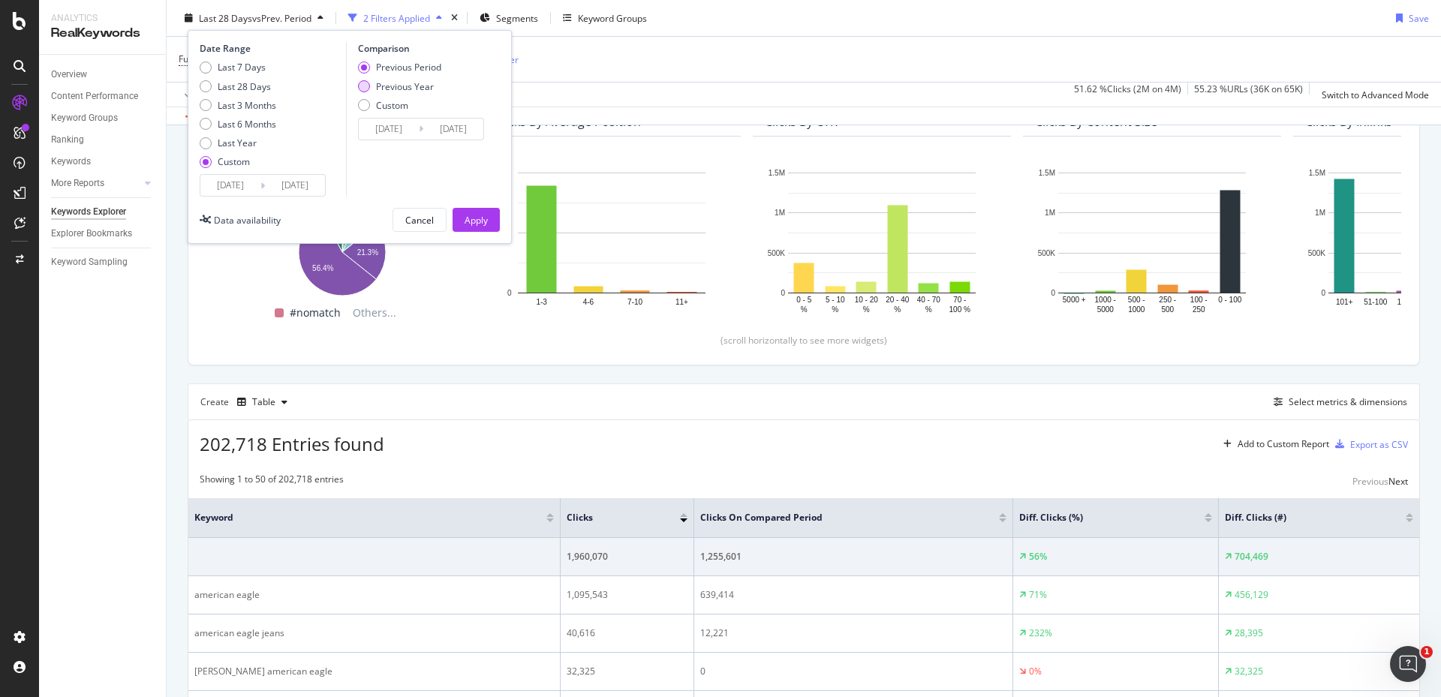
click at [419, 89] on div "Previous Year" at bounding box center [405, 86] width 58 height 13
type input "2024/08/10"
type input "2024/08/16"
click at [489, 230] on button "Apply" at bounding box center [476, 220] width 47 height 24
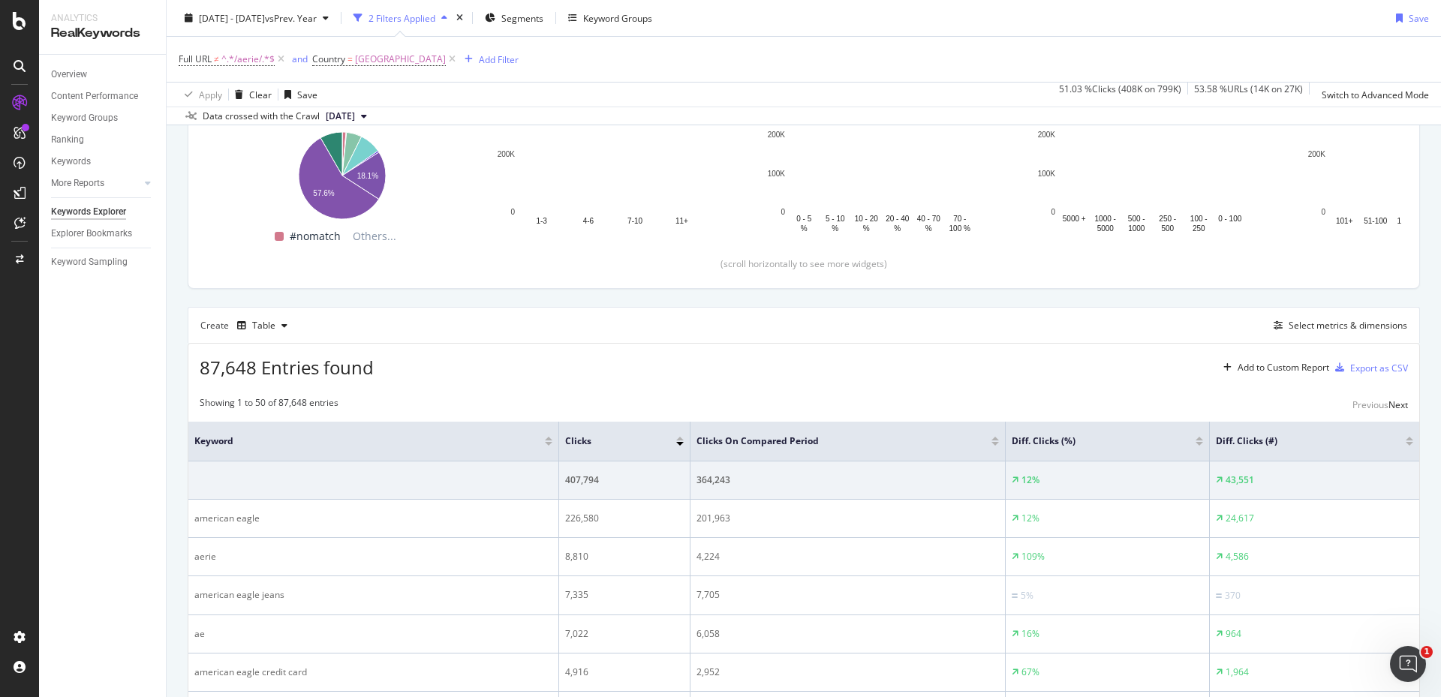
scroll to position [235, 0]
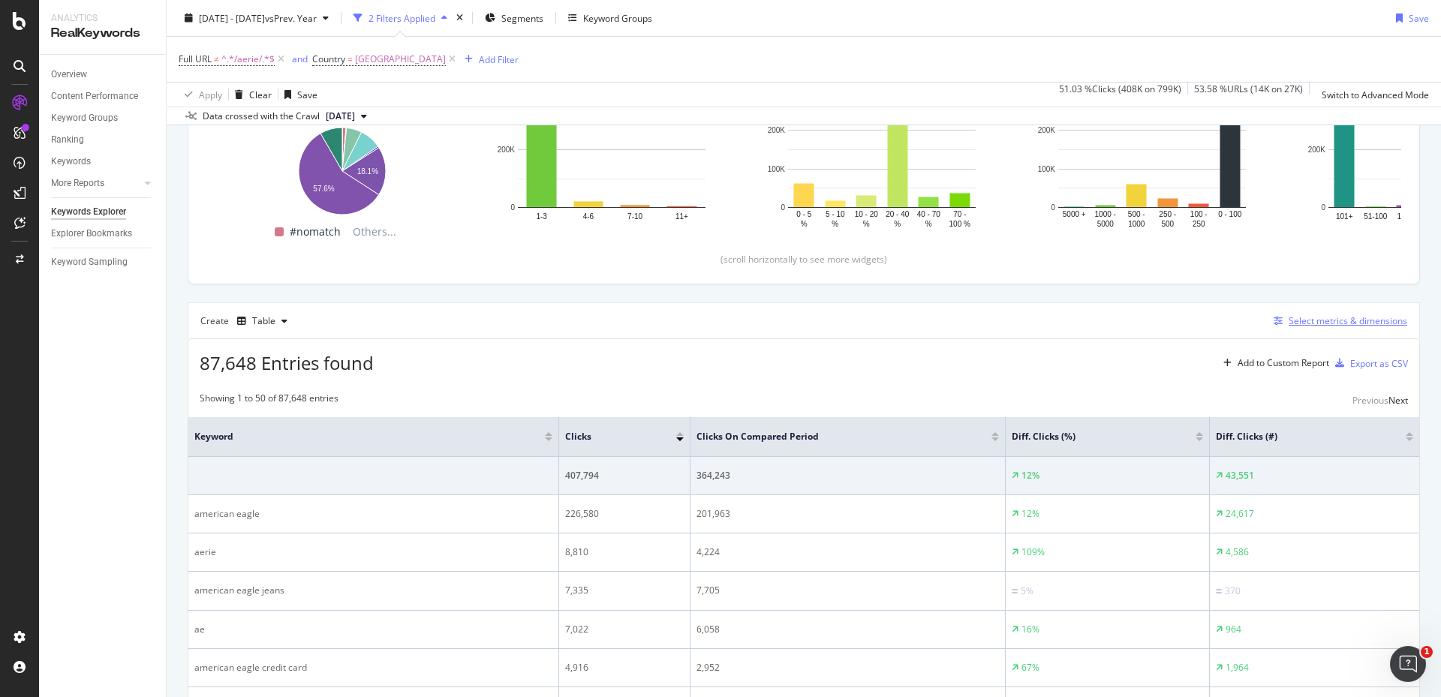
click at [1289, 318] on div "Select metrics & dimensions" at bounding box center [1348, 321] width 119 height 13
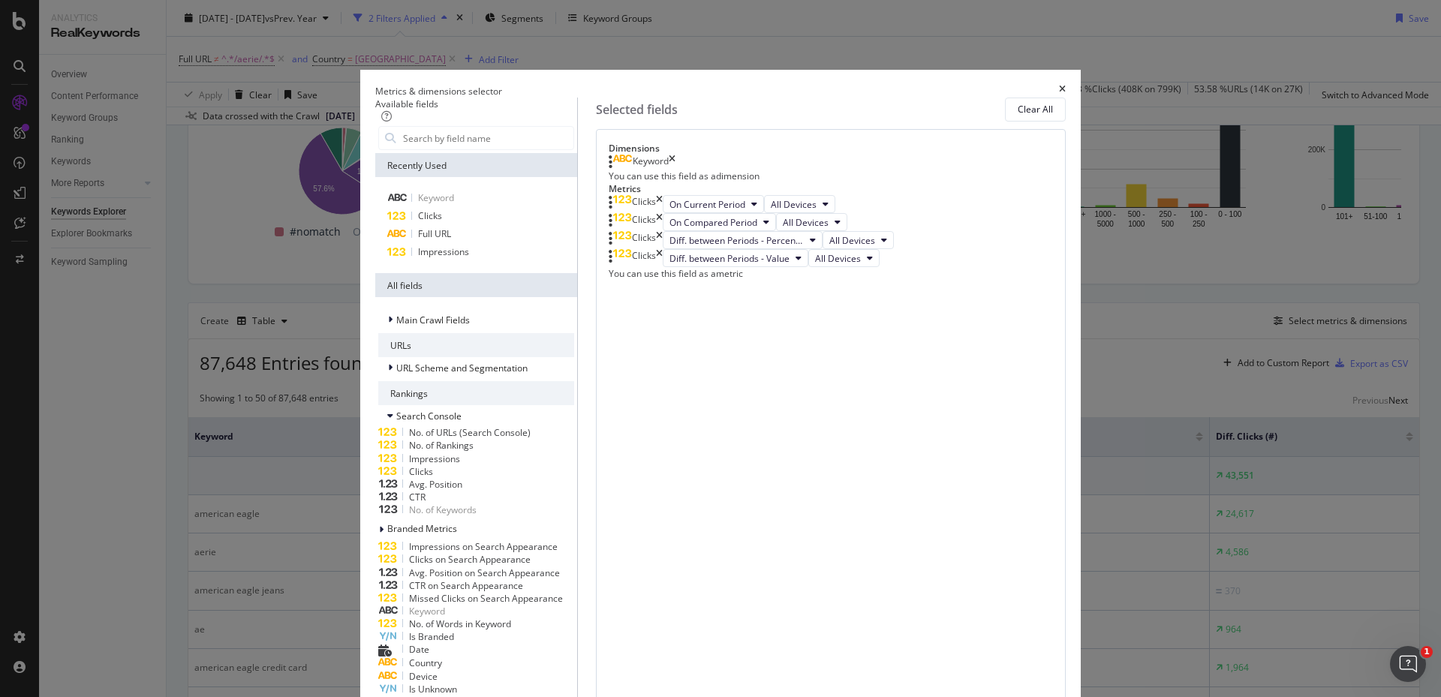
click at [663, 213] on div "Clicks" at bounding box center [636, 204] width 54 height 18
click at [663, 213] on icon "times" at bounding box center [659, 204] width 7 height 18
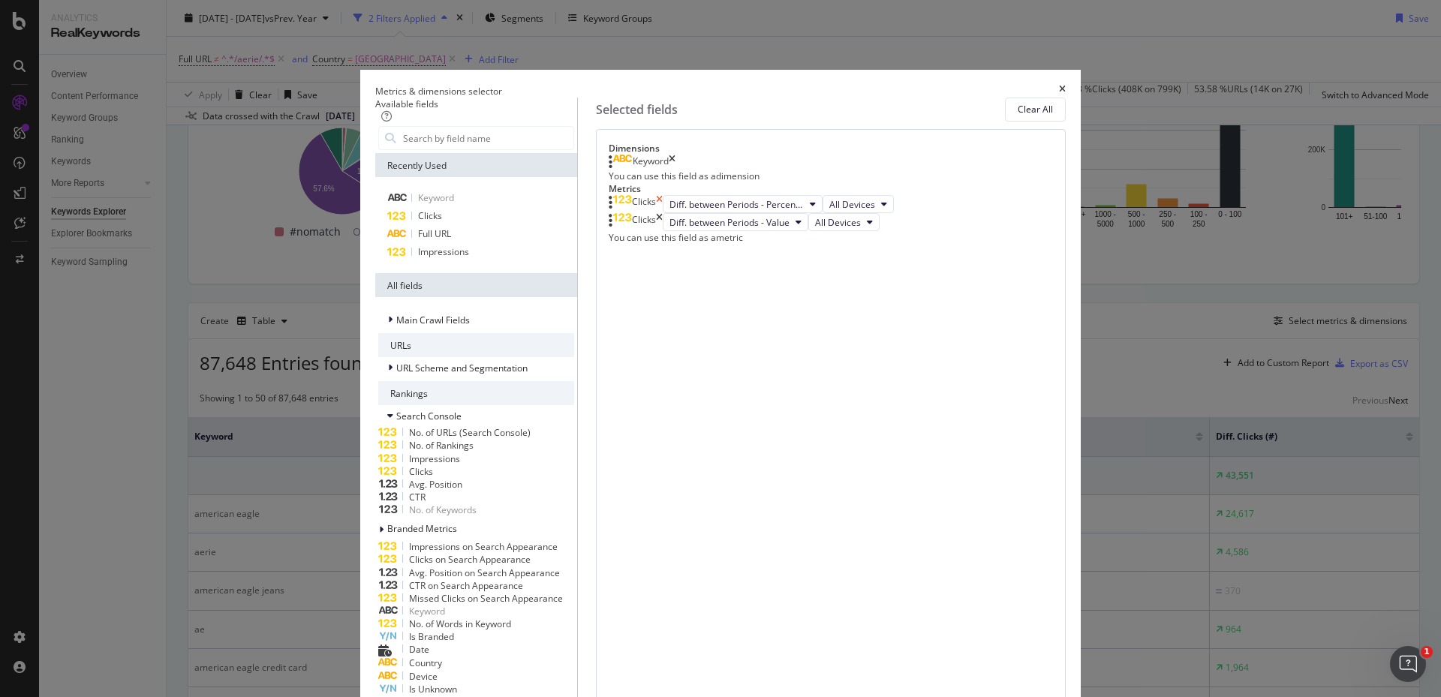
click at [663, 213] on icon "times" at bounding box center [659, 204] width 7 height 18
click at [1019, 208] on div "No Metric Selected" at bounding box center [831, 201] width 444 height 13
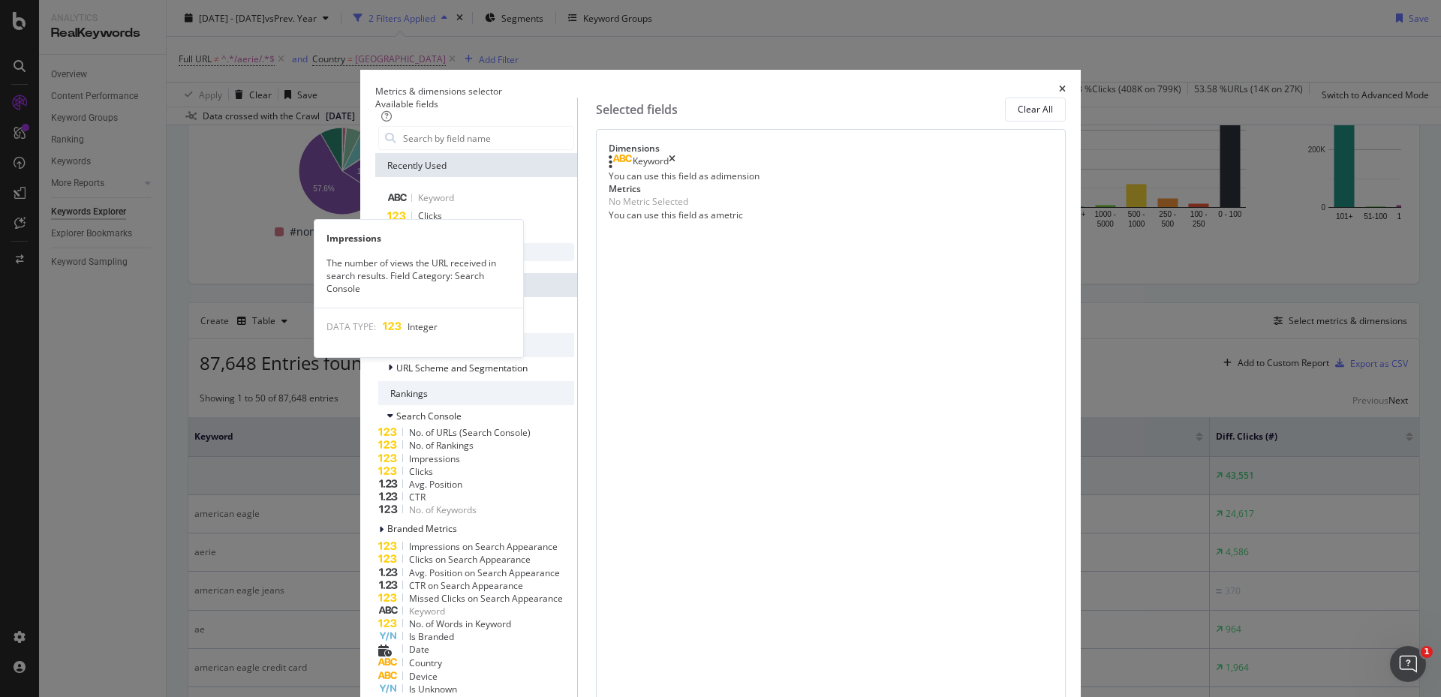
click at [469, 258] on span "Impressions" at bounding box center [443, 251] width 51 height 13
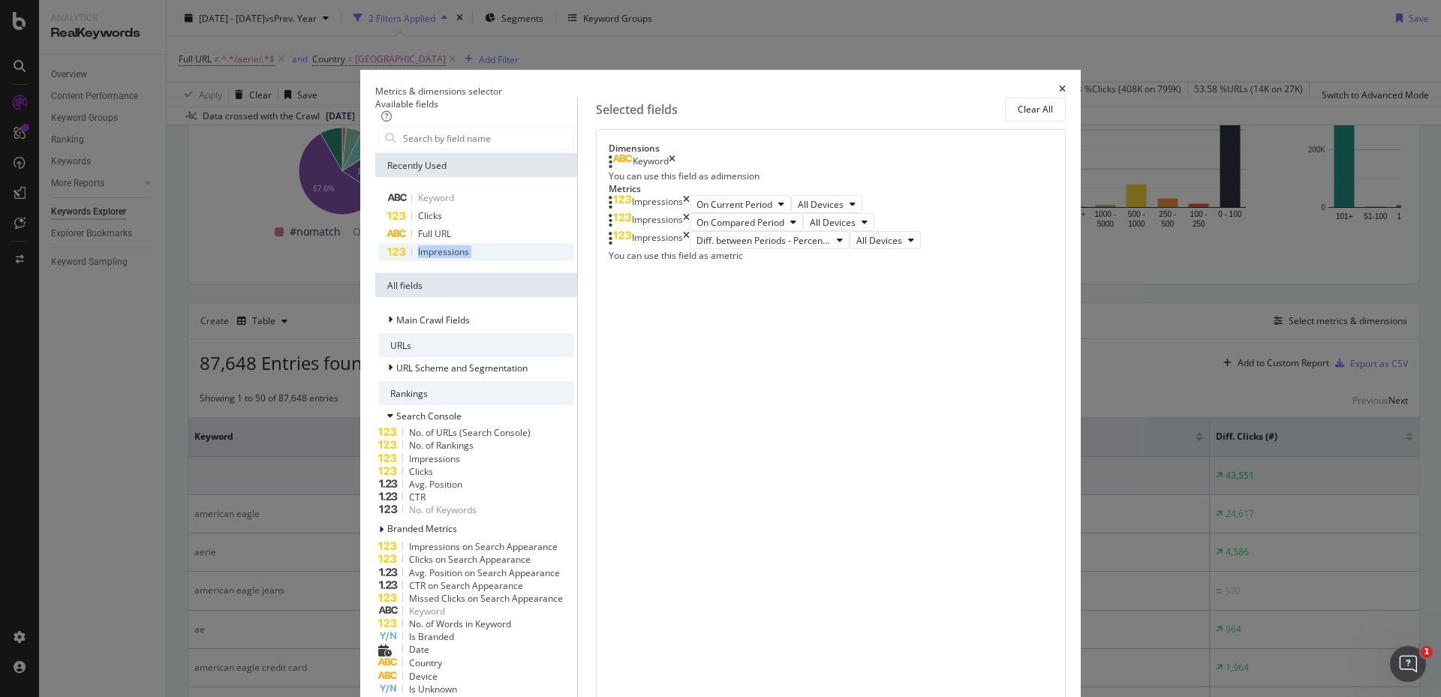
click at [469, 258] on span "Impressions" at bounding box center [443, 251] width 51 height 13
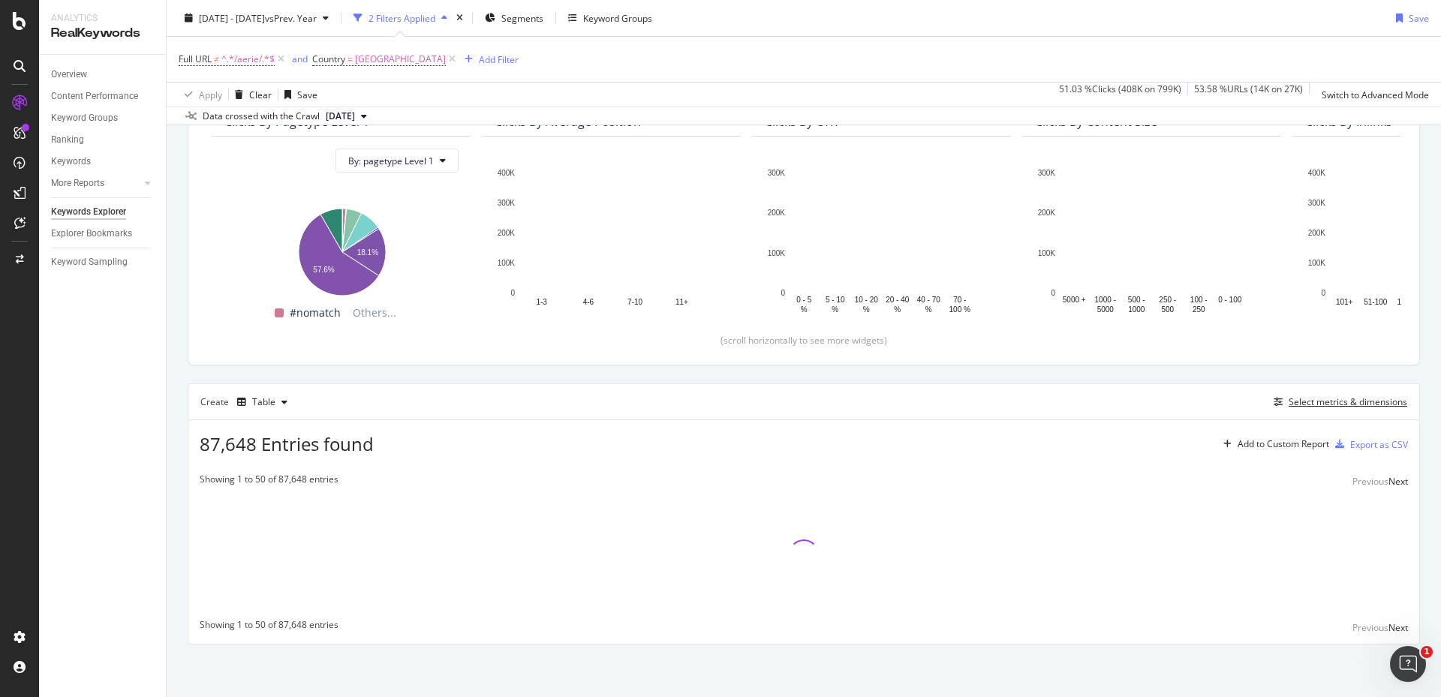
scroll to position [154, 0]
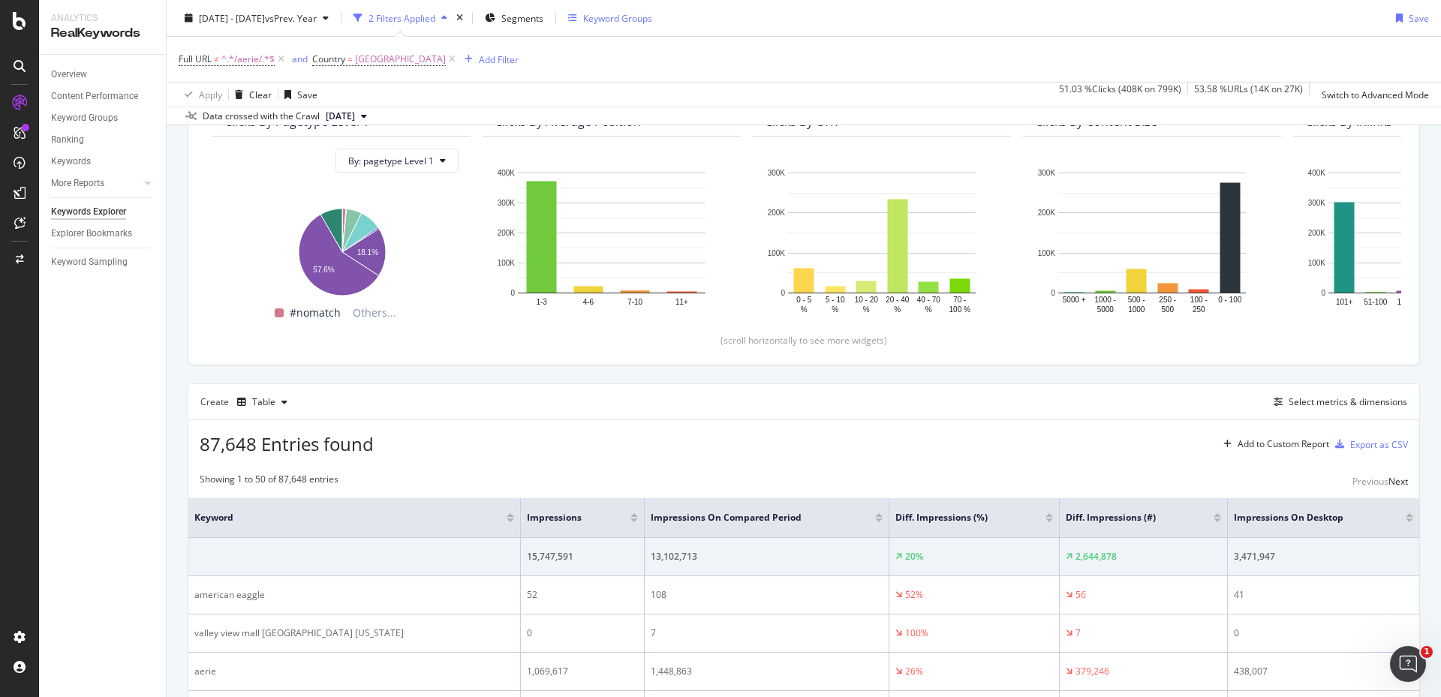
click at [652, 20] on div "Keyword Groups" at bounding box center [617, 17] width 69 height 13
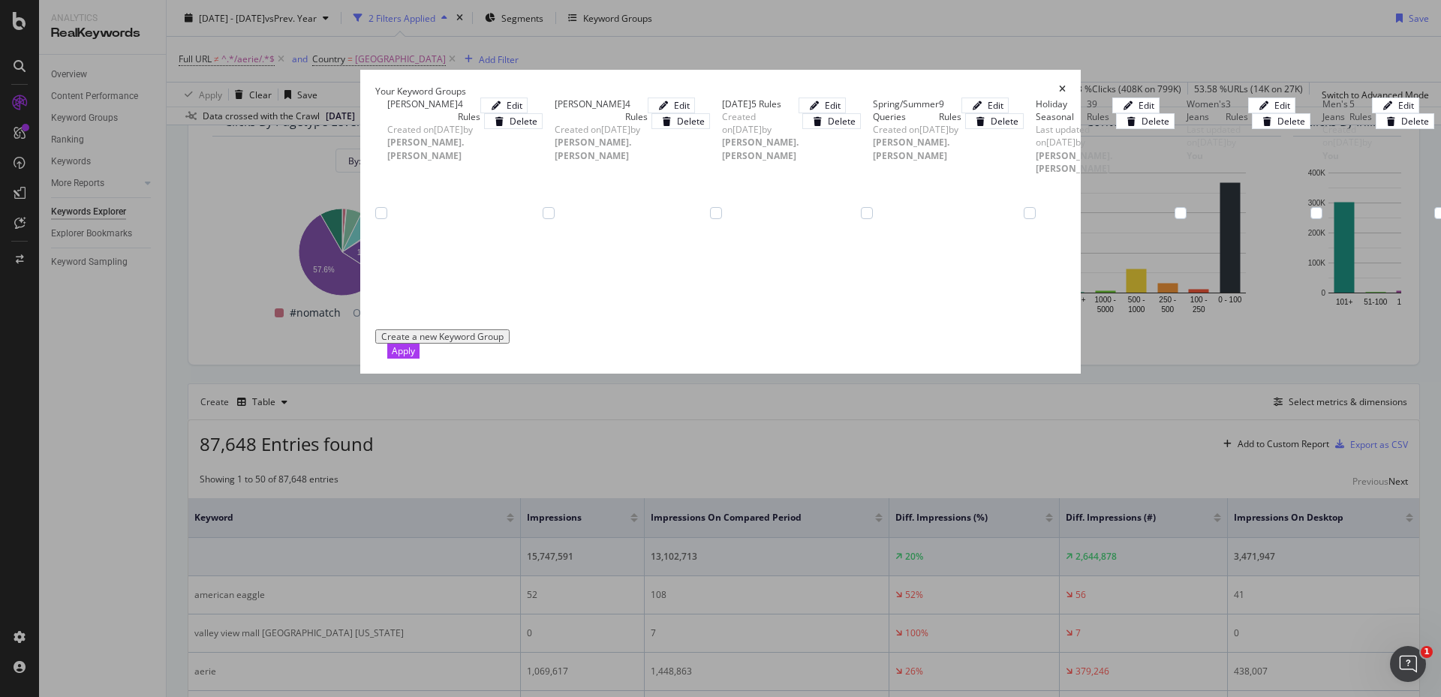
click at [415, 357] on div "Apply" at bounding box center [403, 351] width 23 height 13
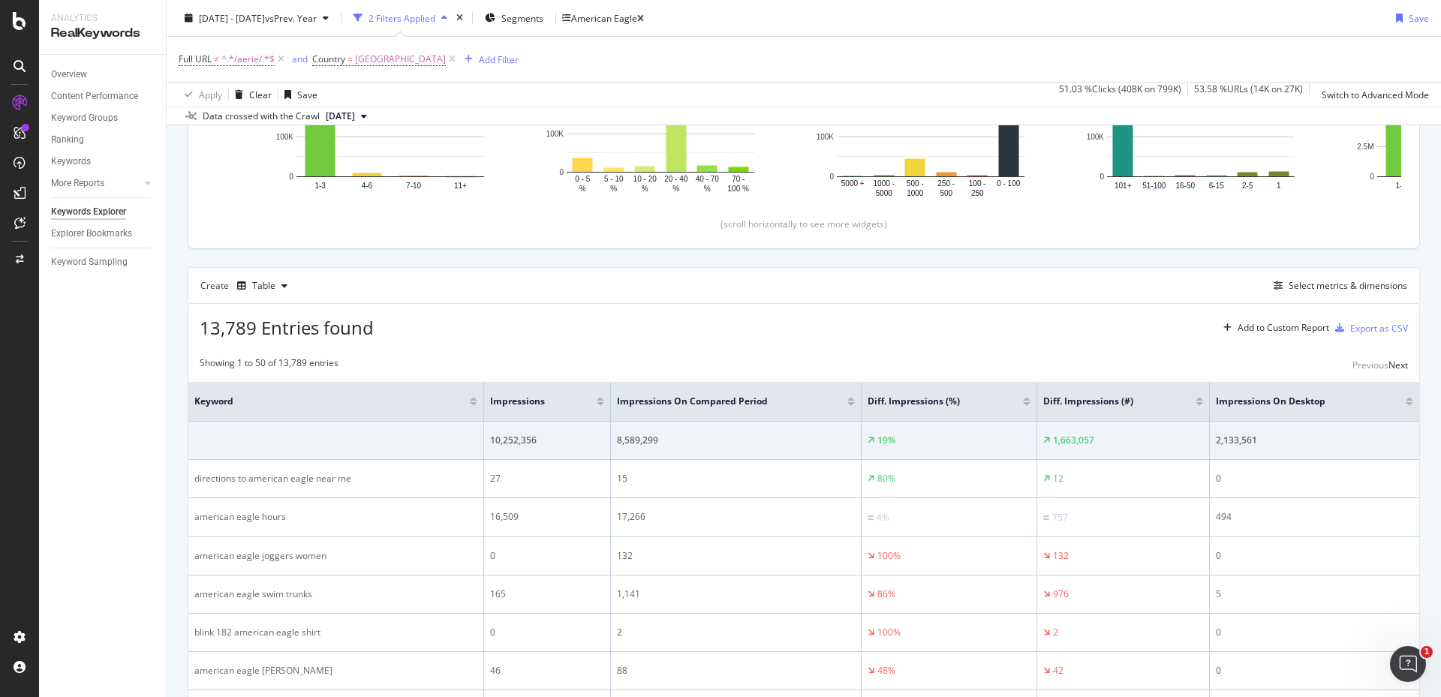
scroll to position [271, 0]
click at [317, 14] on span "vs Prev. Year" at bounding box center [291, 17] width 52 height 13
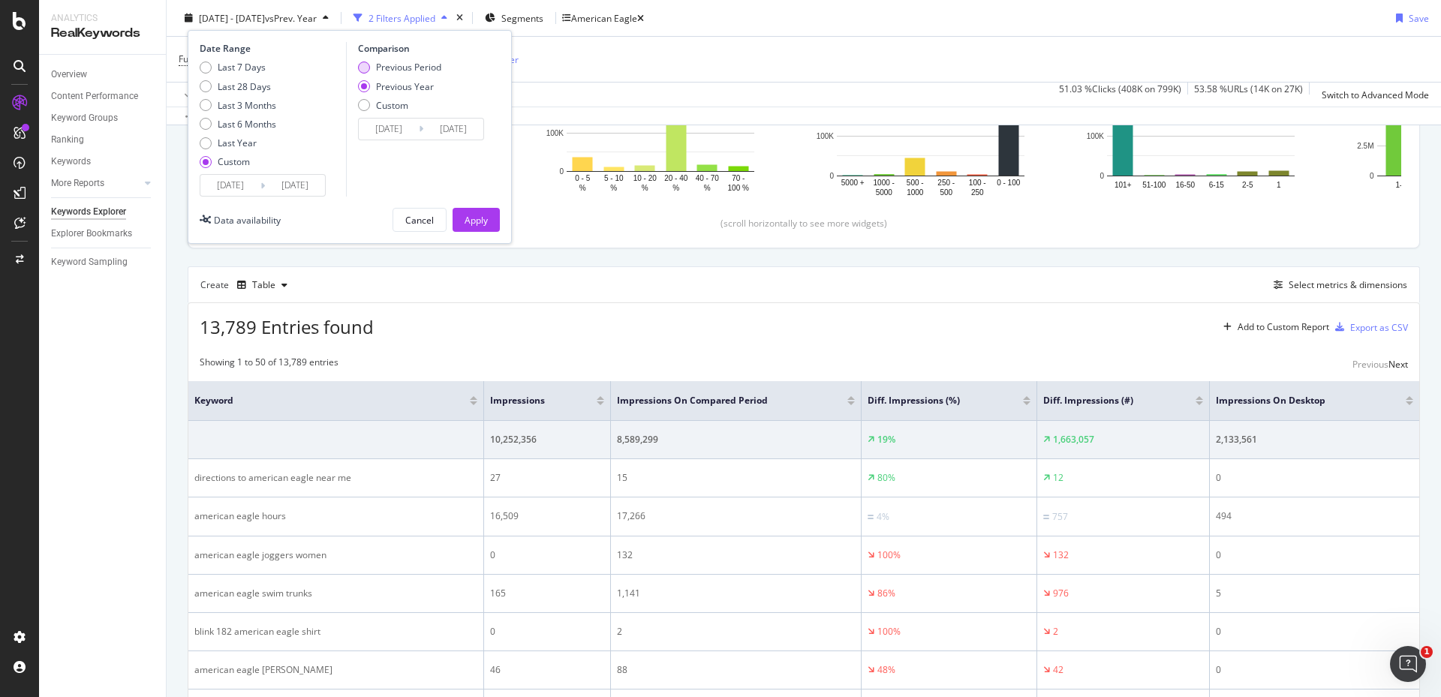
click at [396, 71] on div "Previous Period" at bounding box center [408, 67] width 65 height 13
type input "2025/08/02"
type input "2025/08/08"
click at [459, 215] on button "Apply" at bounding box center [476, 220] width 47 height 24
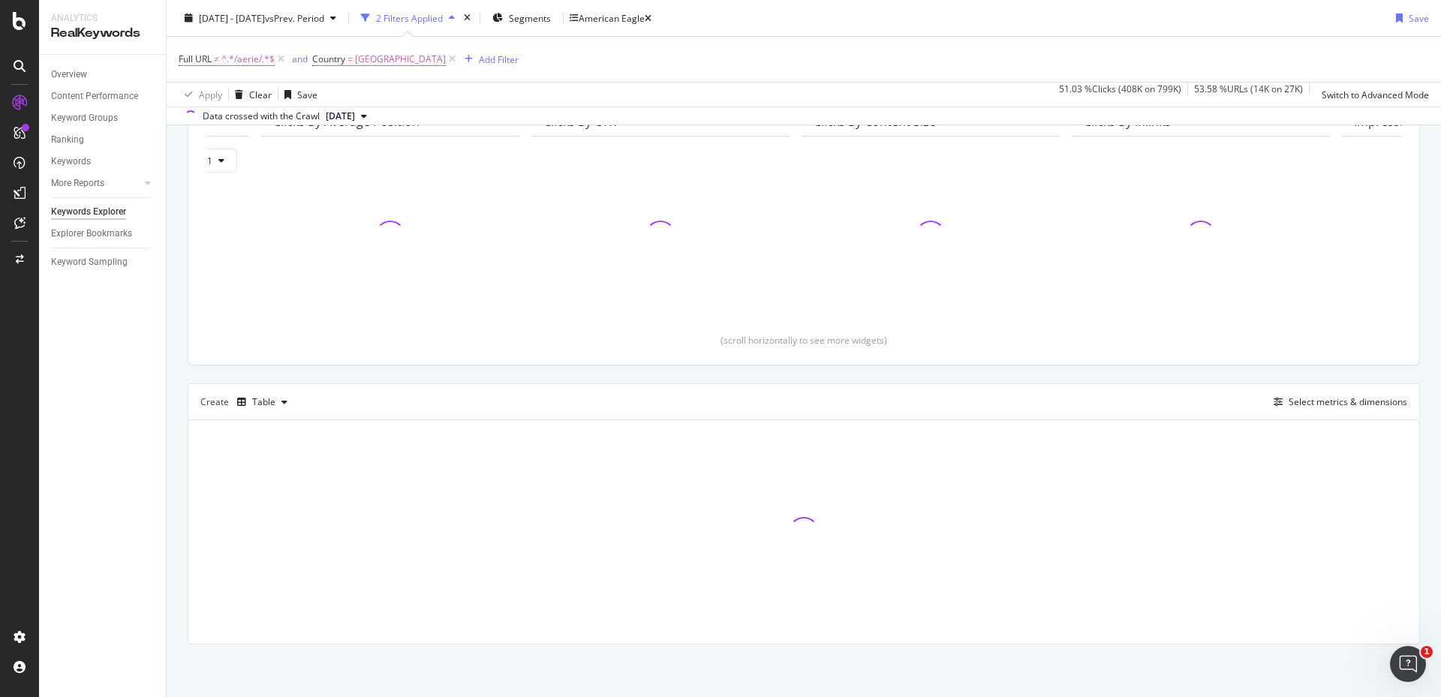
scroll to position [154, 0]
